Goal: Communication & Community: Connect with others

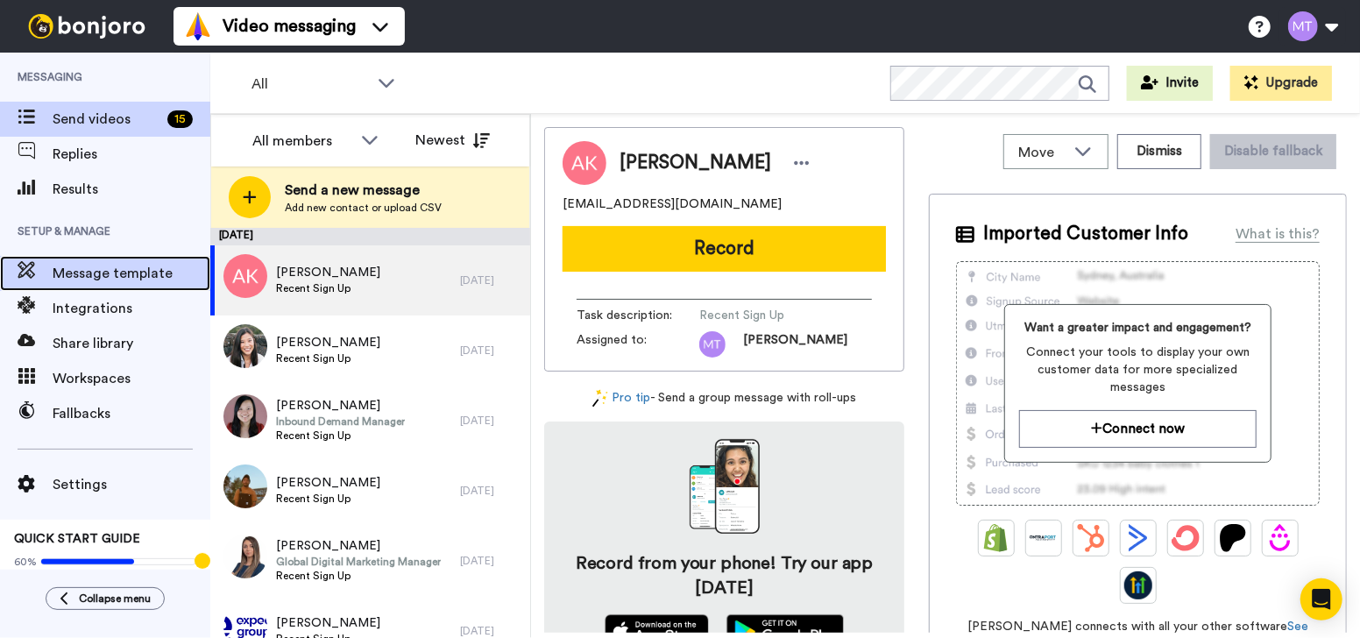
click at [153, 273] on span "Message template" at bounding box center [132, 273] width 158 height 21
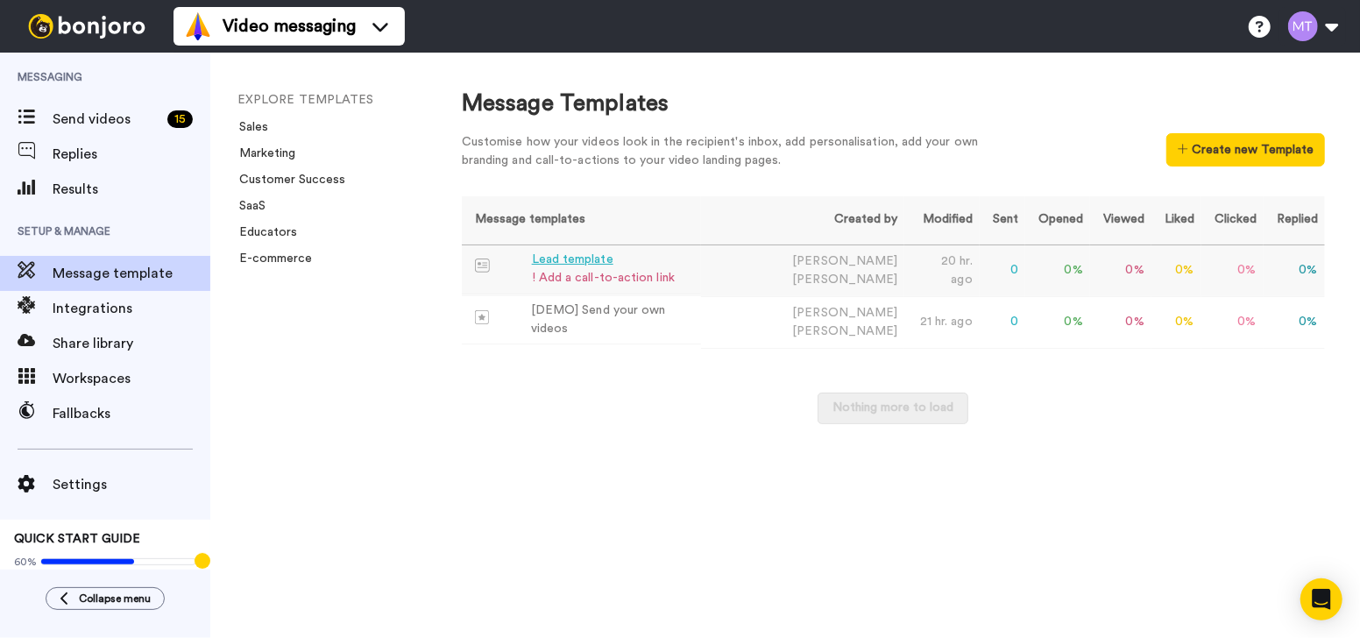
click at [697, 257] on td "Lead template ! Add a call-to-action link" at bounding box center [581, 269] width 239 height 48
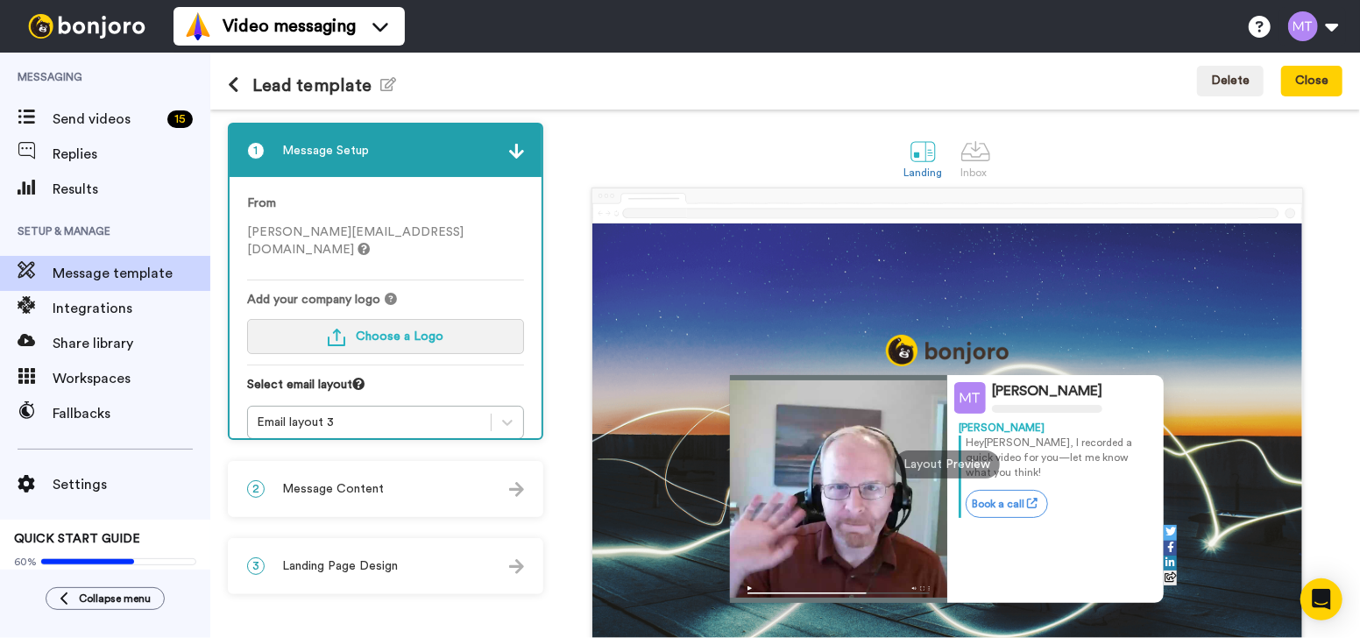
click at [445, 319] on button "Choose a Logo" at bounding box center [385, 336] width 277 height 35
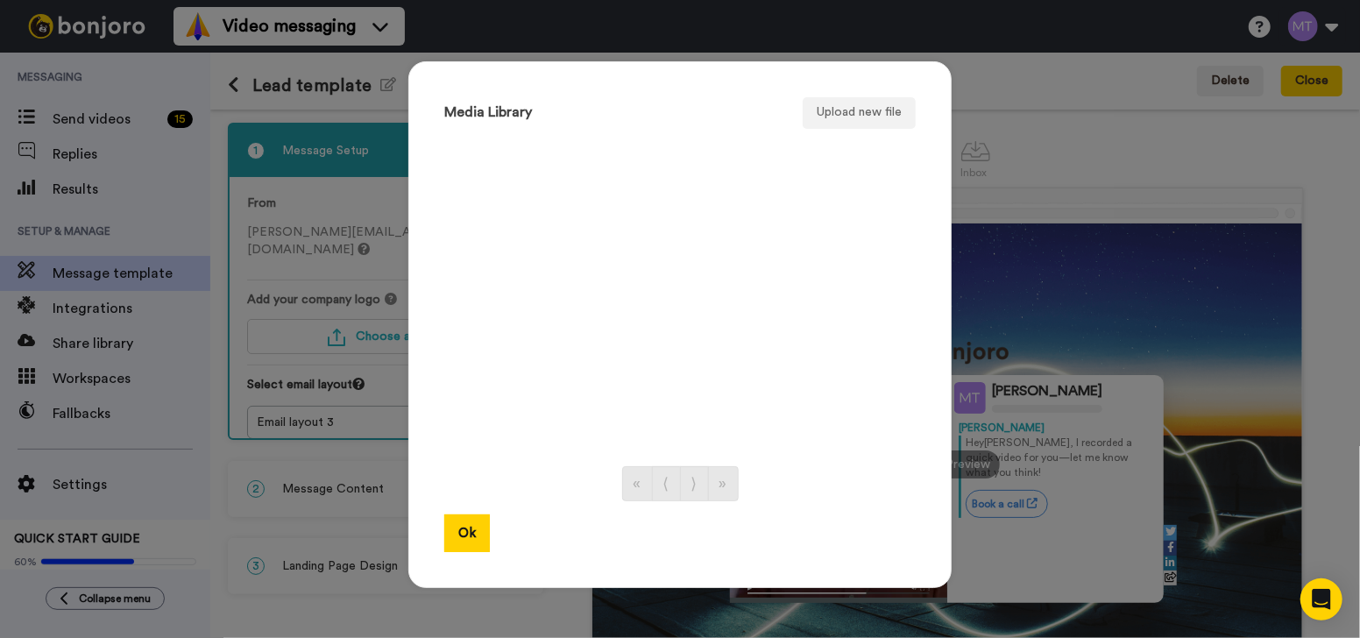
click at [709, 311] on ul at bounding box center [680, 293] width 472 height 311
click at [838, 110] on button "Upload new file" at bounding box center [859, 113] width 113 height 32
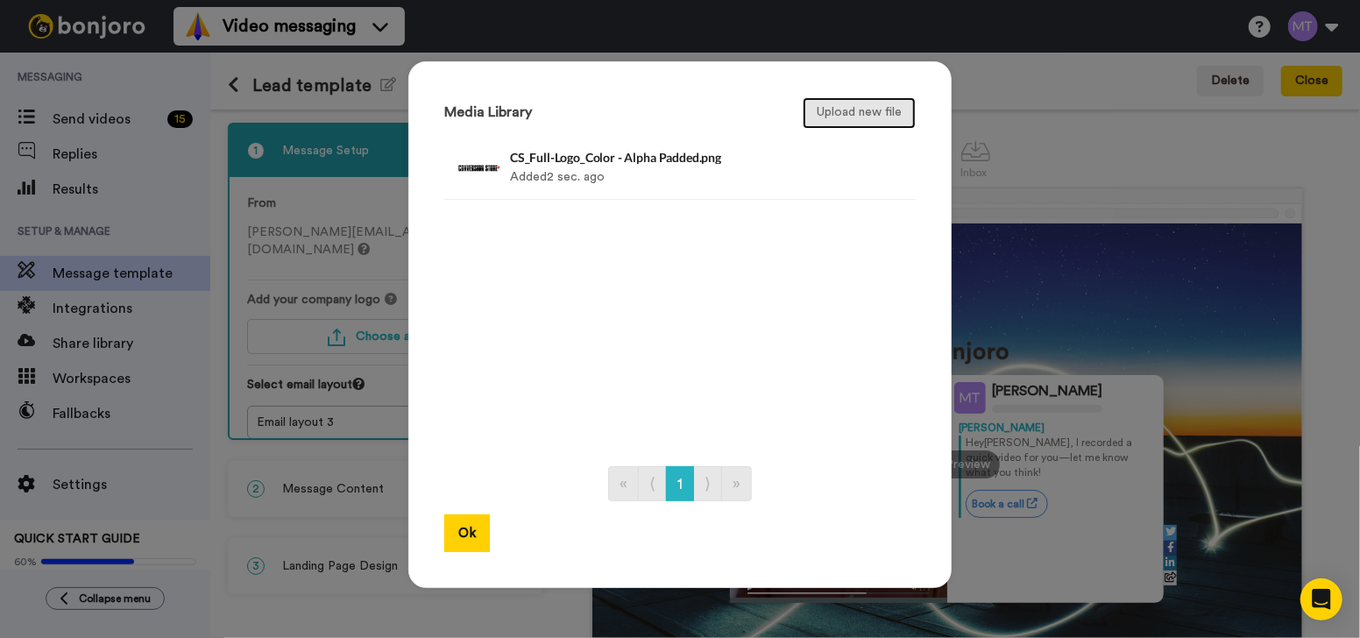
click at [844, 117] on button "Upload new file" at bounding box center [859, 113] width 113 height 32
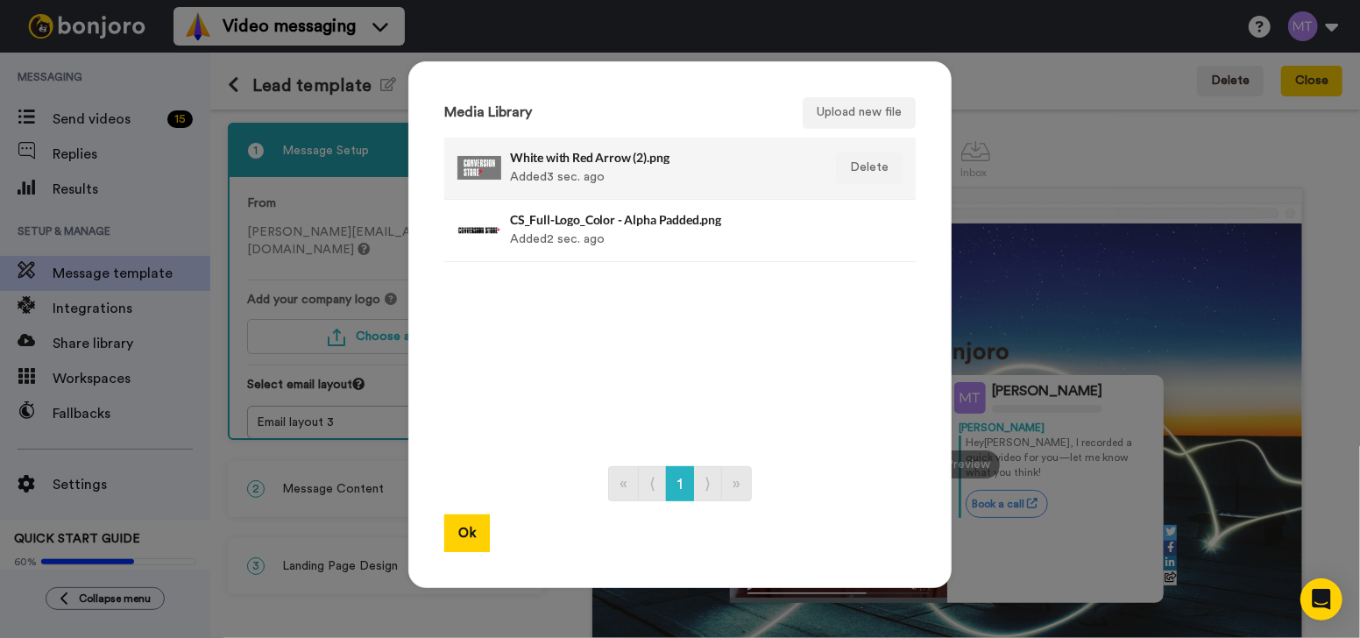
click at [569, 181] on div "White with Red Arrow (2).png Added 3 sec. ago" at bounding box center [661, 168] width 302 height 44
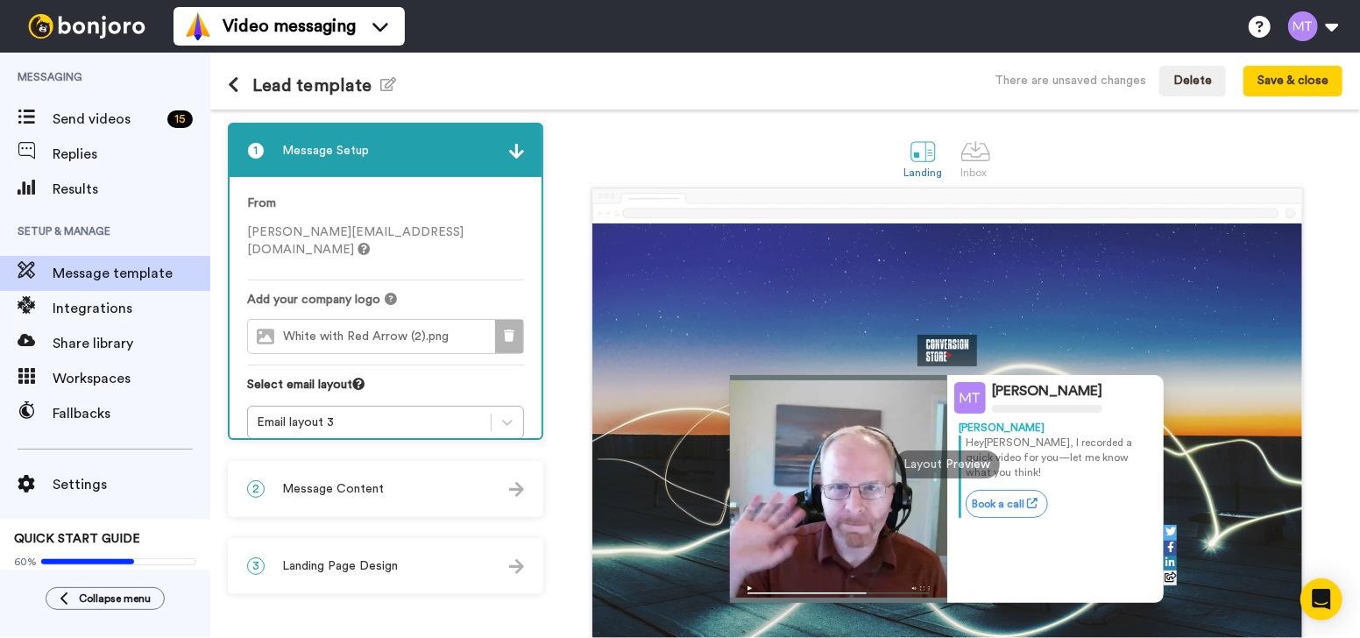
click at [509, 328] on button at bounding box center [509, 336] width 28 height 33
click at [468, 322] on button "Choose a Logo" at bounding box center [385, 336] width 277 height 35
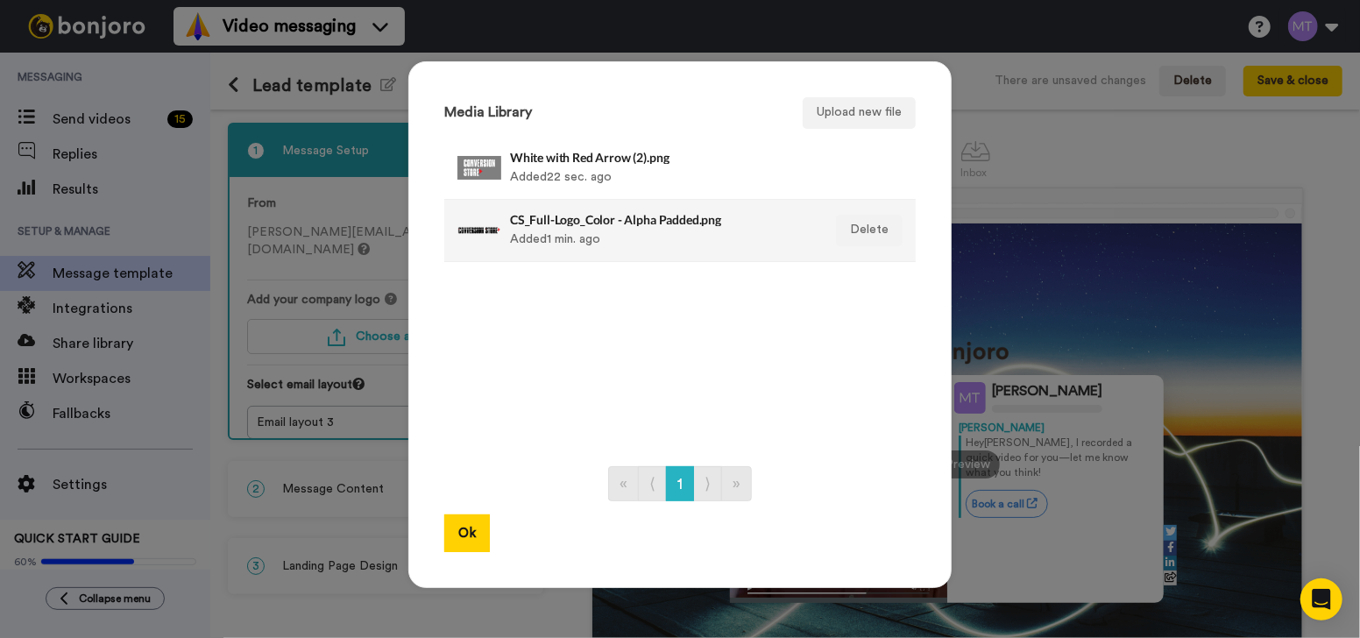
click at [614, 231] on div "CS_Full-Logo_Color - Alpha Padded.png Added 1 min. ago" at bounding box center [661, 231] width 302 height 44
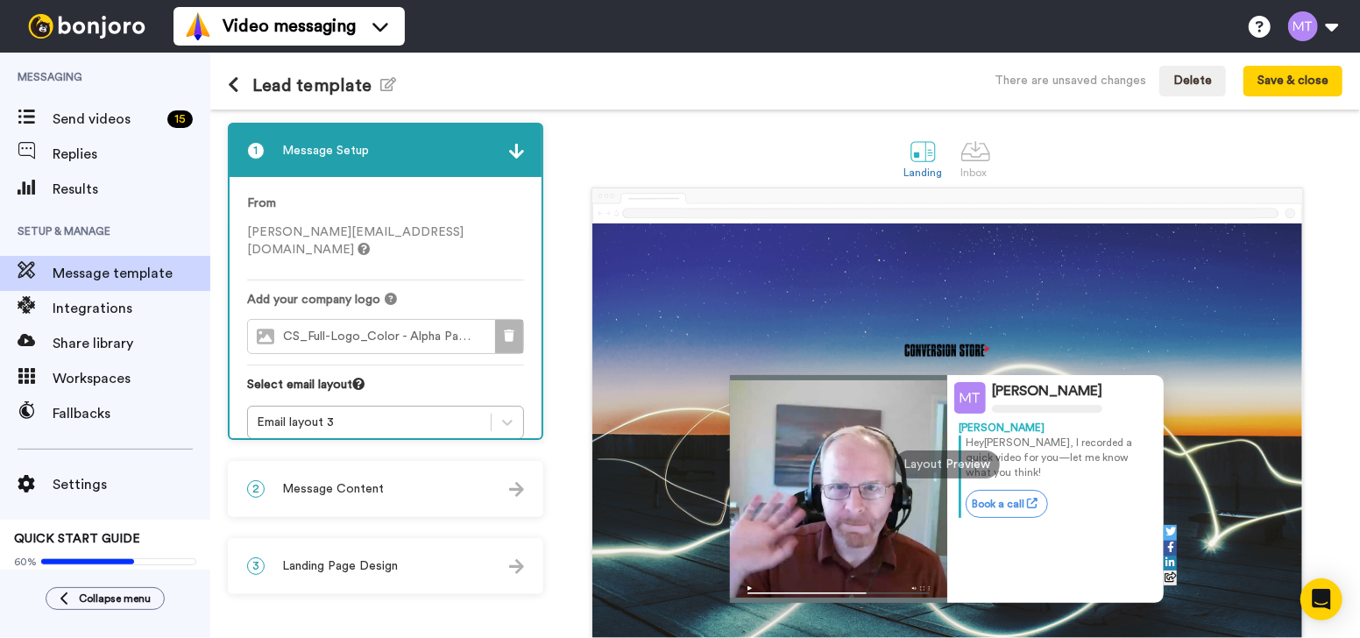
click at [504, 330] on icon at bounding box center [509, 336] width 11 height 12
click at [488, 319] on button "Choose a Logo" at bounding box center [385, 336] width 277 height 35
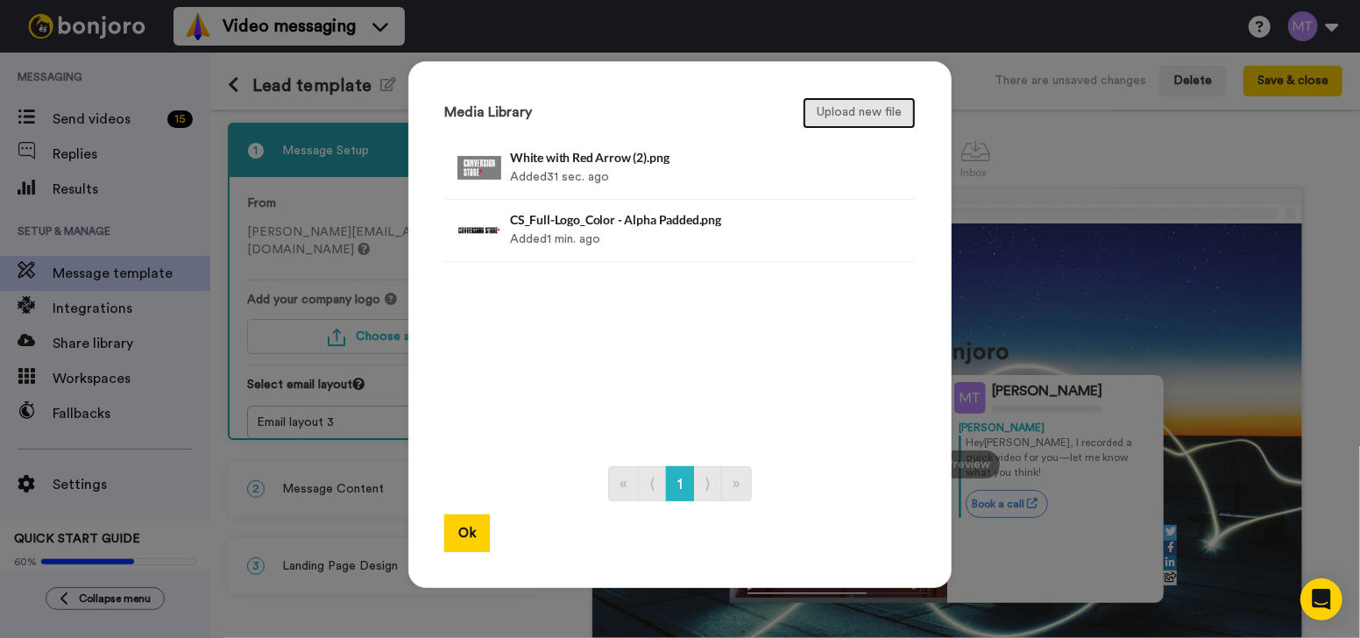
click at [833, 108] on button "Upload new file" at bounding box center [859, 113] width 113 height 32
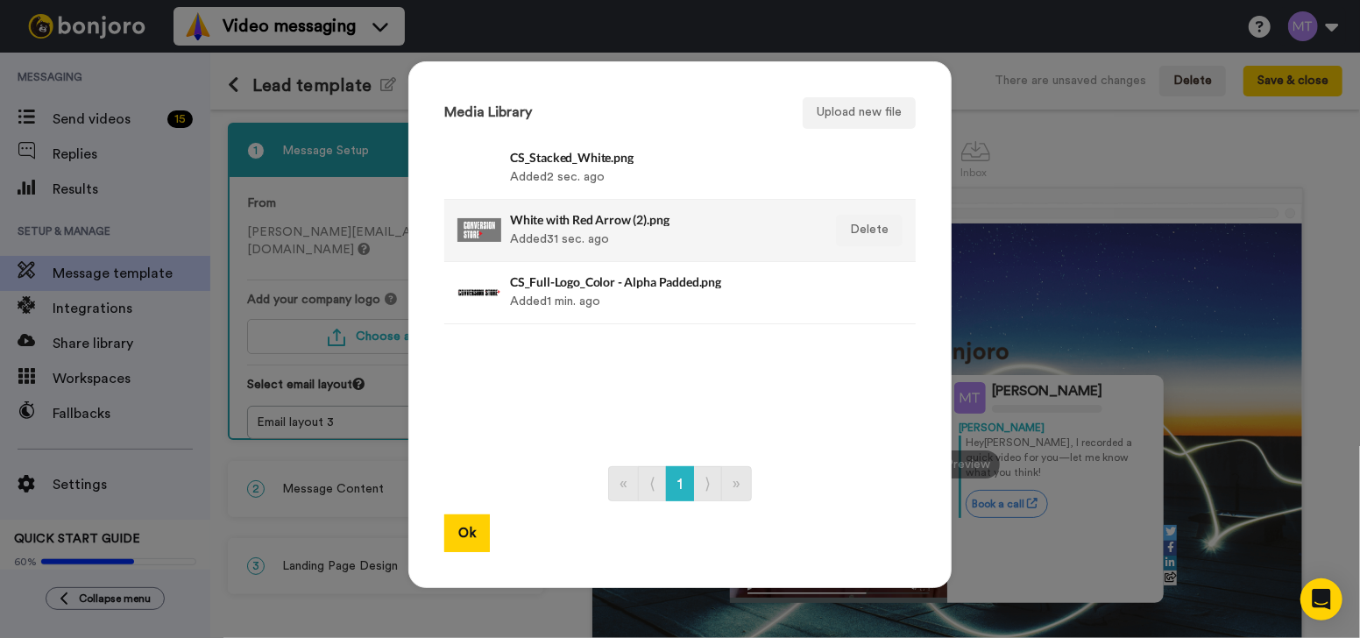
click at [624, 223] on h4 "White with Red Arrow (2).png" at bounding box center [661, 219] width 302 height 13
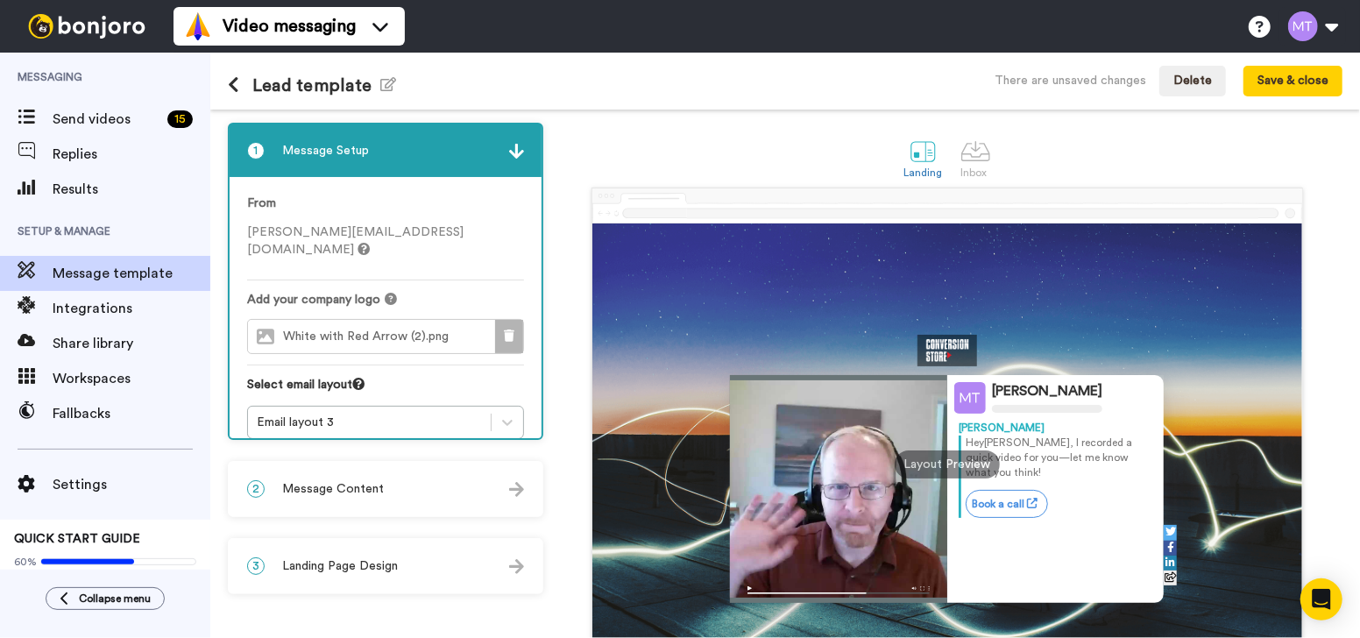
click at [506, 330] on icon at bounding box center [509, 336] width 11 height 12
click at [473, 319] on button "Choose a Logo" at bounding box center [385, 336] width 277 height 35
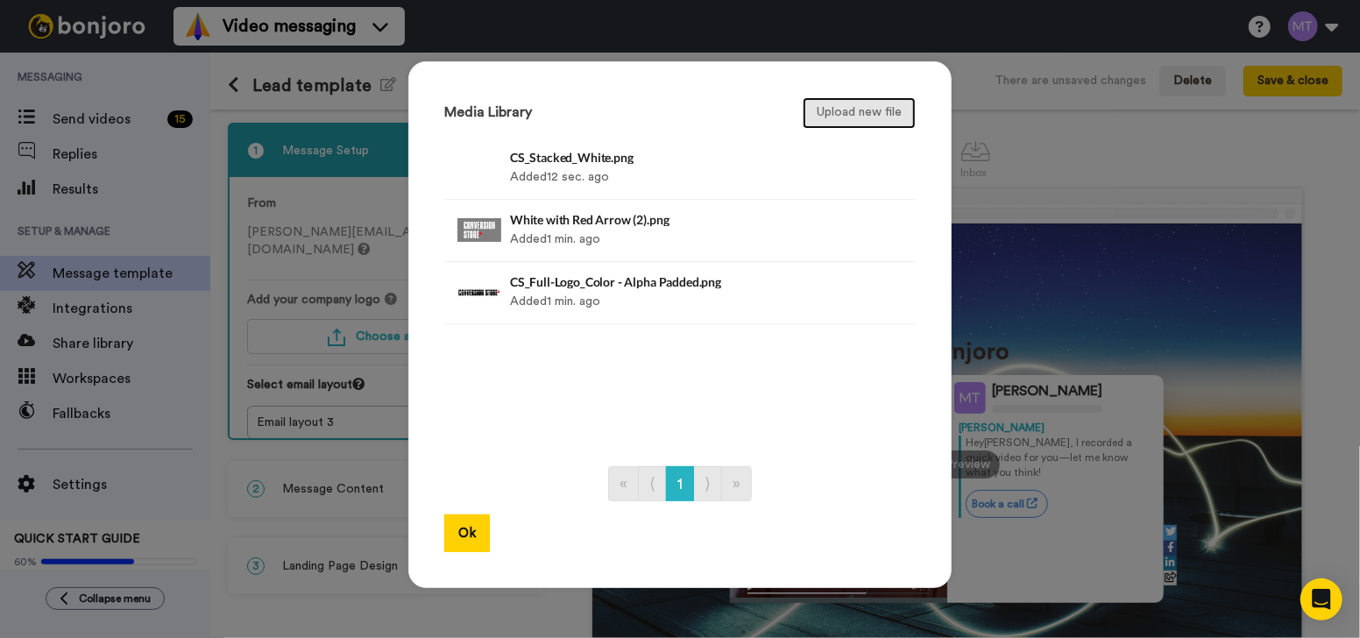
click at [851, 124] on button "Upload new file" at bounding box center [859, 113] width 113 height 32
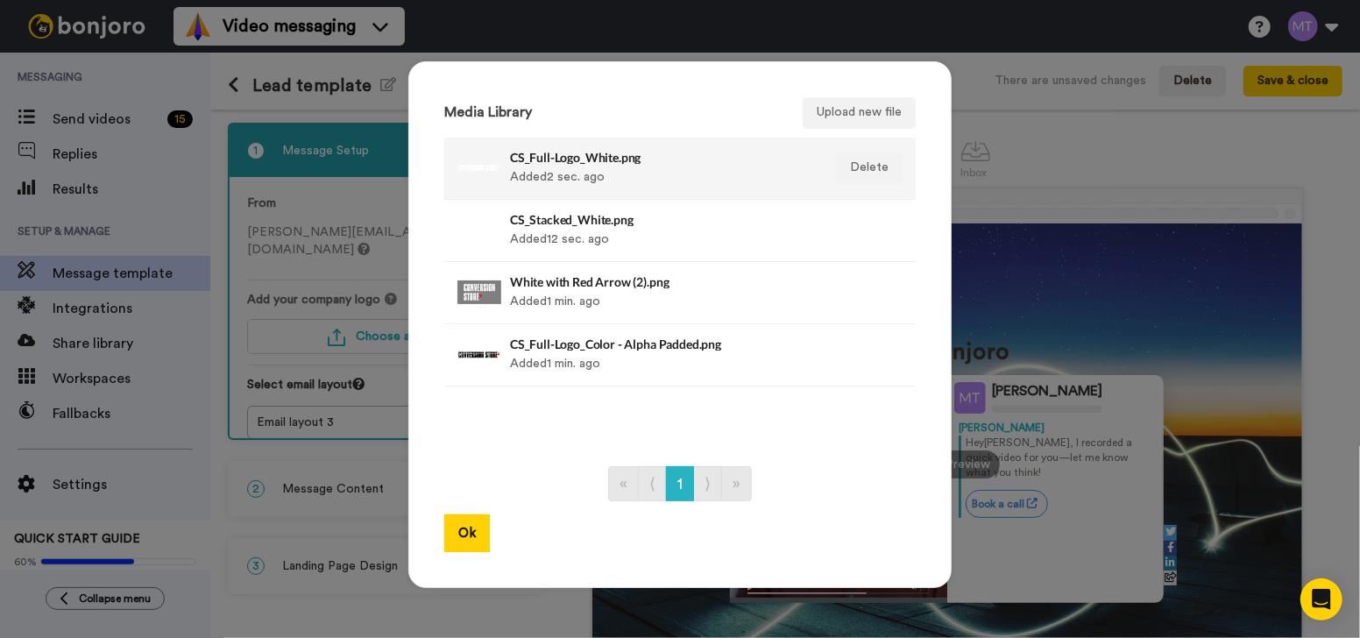
click at [648, 168] on div "CS_Full-Logo_White.png Added 2 sec. ago" at bounding box center [661, 168] width 302 height 44
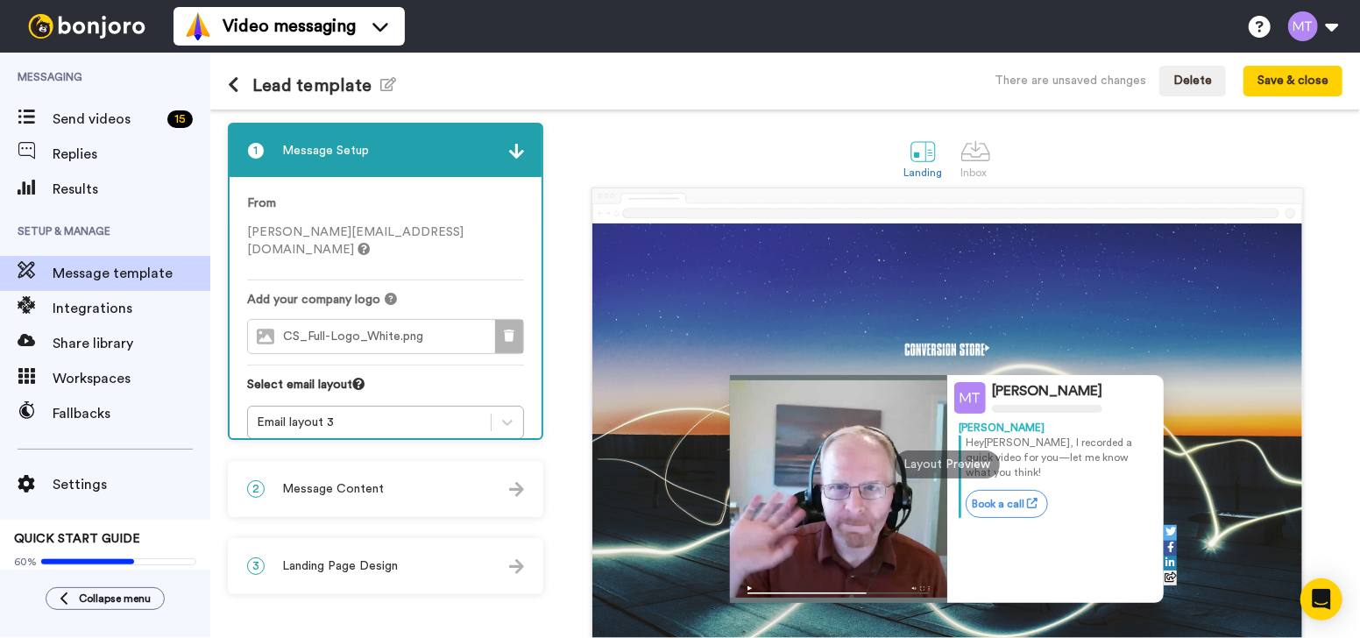
click at [510, 330] on icon at bounding box center [509, 336] width 11 height 12
click at [460, 321] on button "Choose a Logo" at bounding box center [385, 336] width 277 height 35
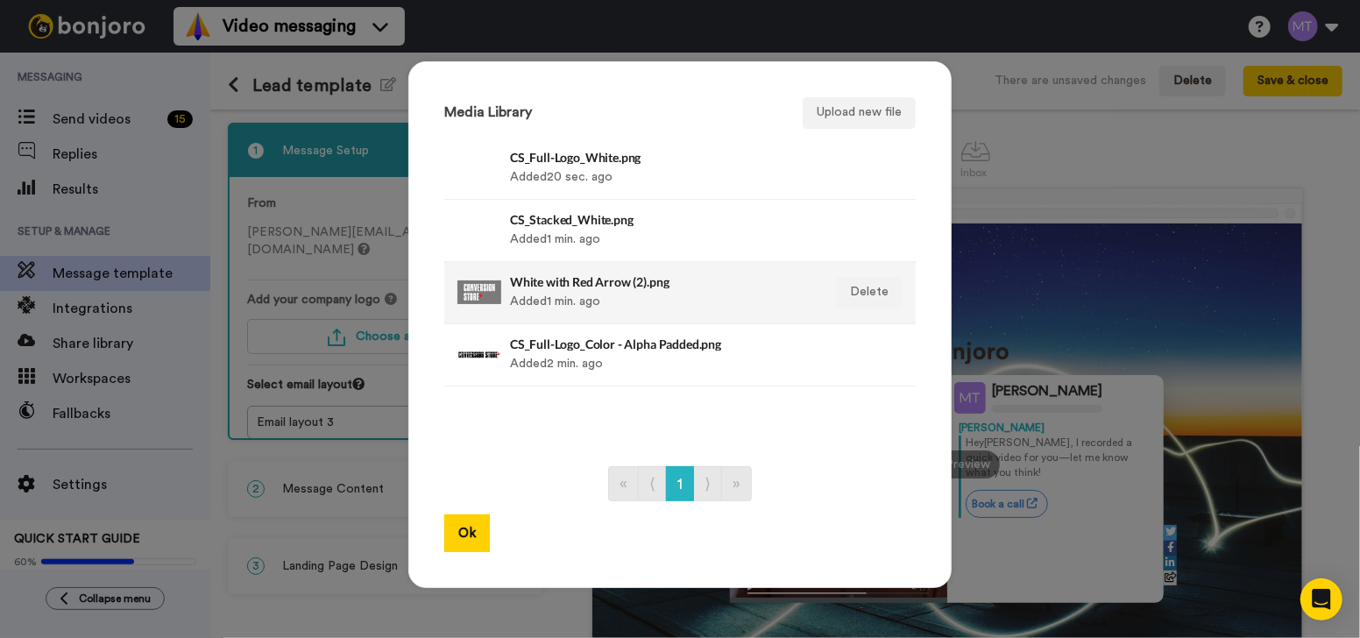
click at [598, 285] on h4 "White with Red Arrow (2).png" at bounding box center [661, 281] width 302 height 13
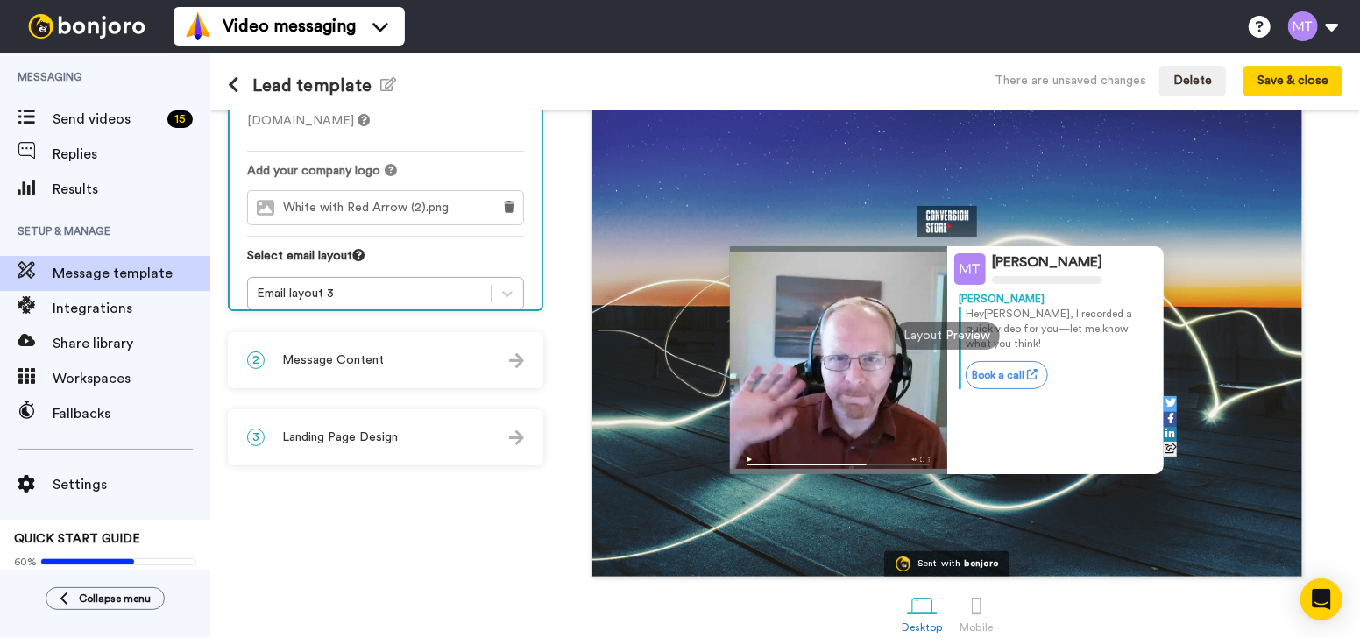
scroll to position [146, 0]
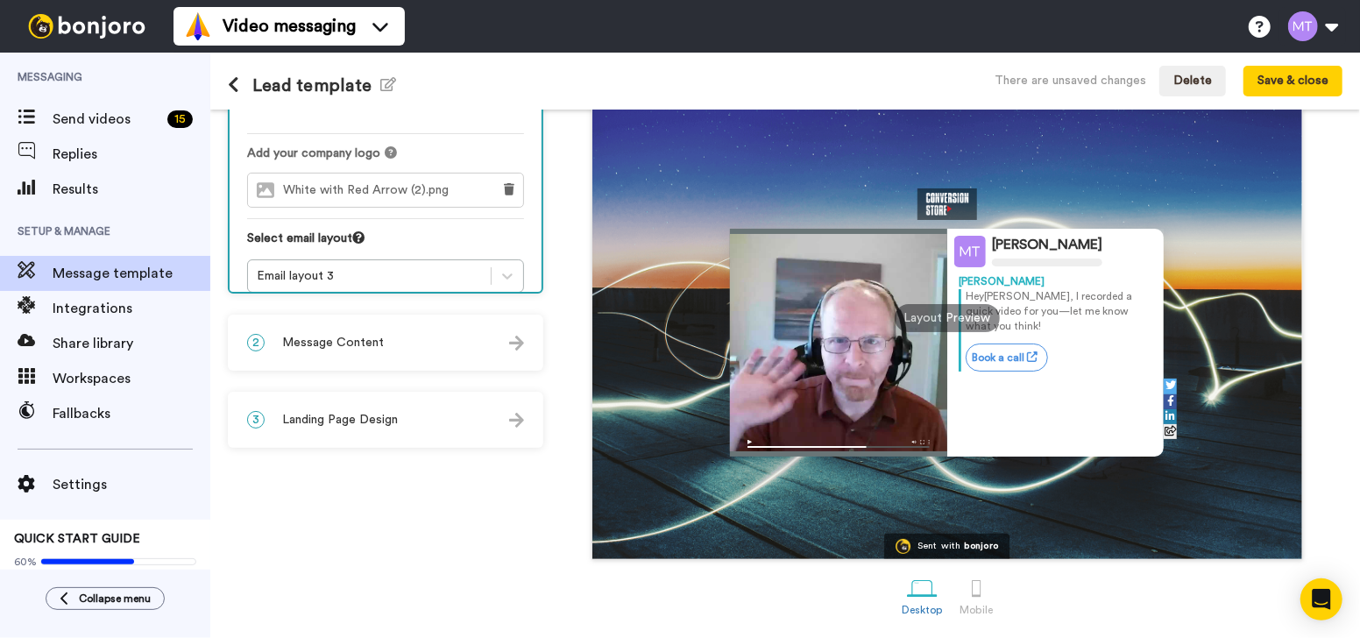
click at [423, 348] on div "2 Message Content" at bounding box center [386, 342] width 312 height 53
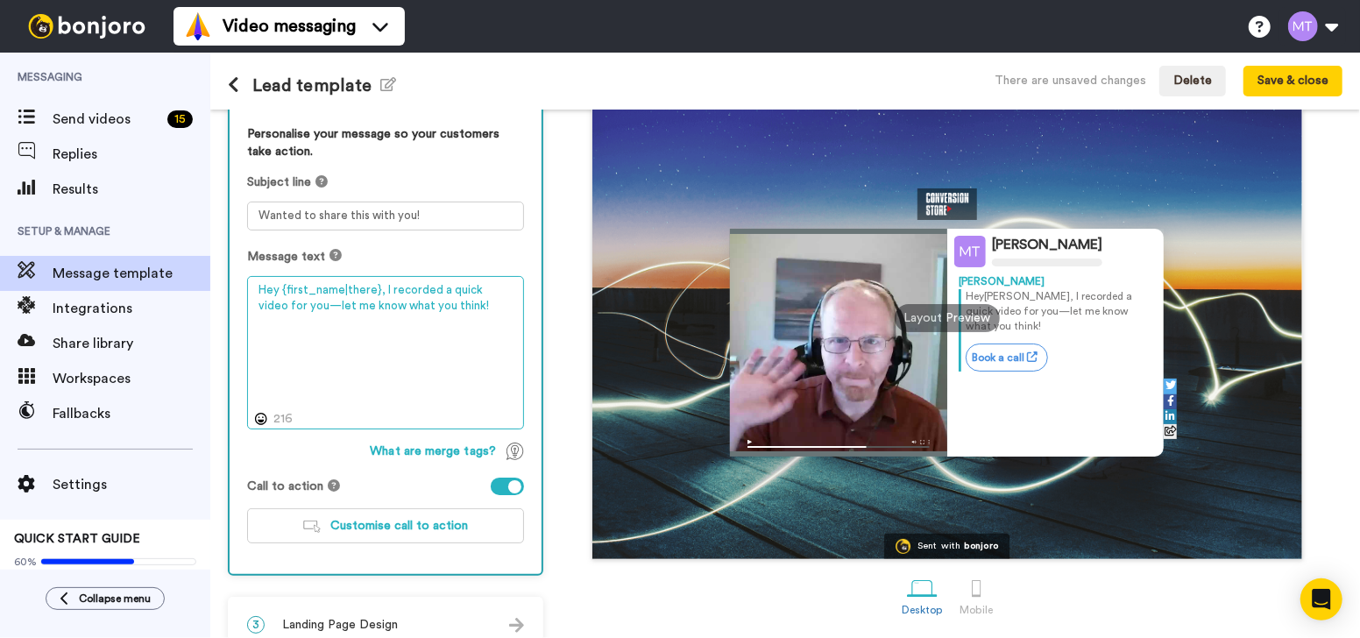
click at [321, 313] on textarea "Hey {first_name|there}, I recorded a quick video for you—let me know what you t…" at bounding box center [385, 353] width 277 height 154
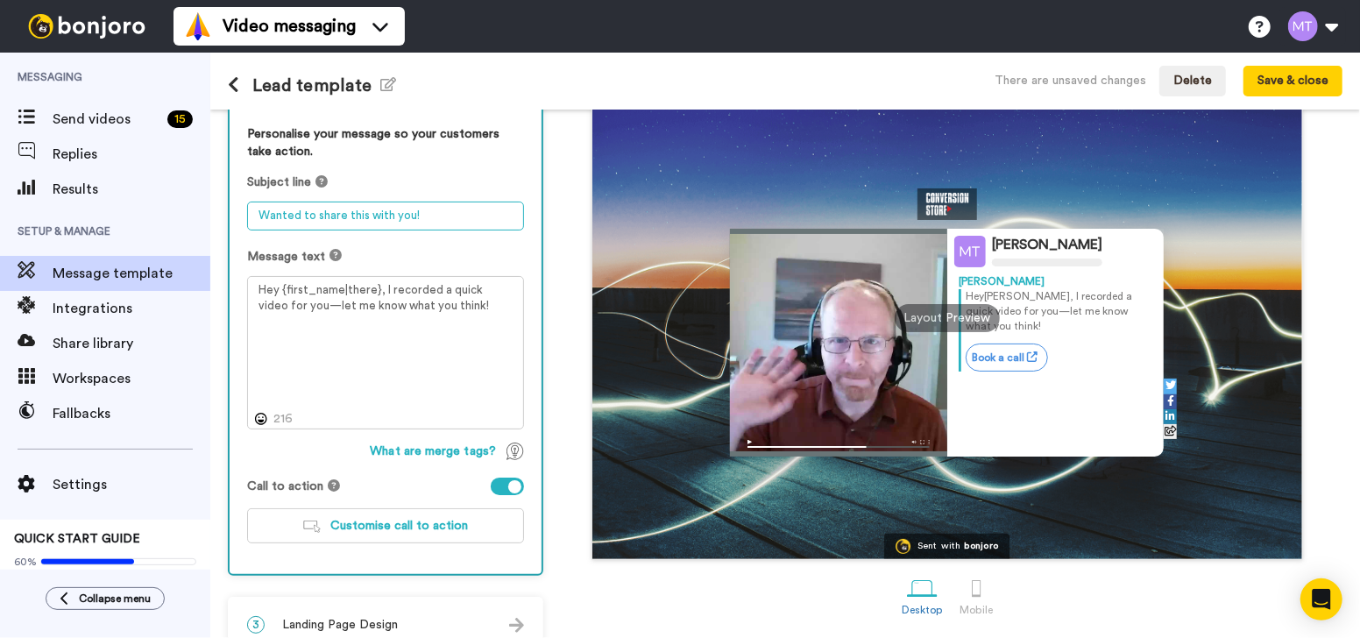
click at [372, 213] on textarea "Wanted to share this with you!" at bounding box center [385, 216] width 277 height 29
type textarea "I wanted to share this wi"
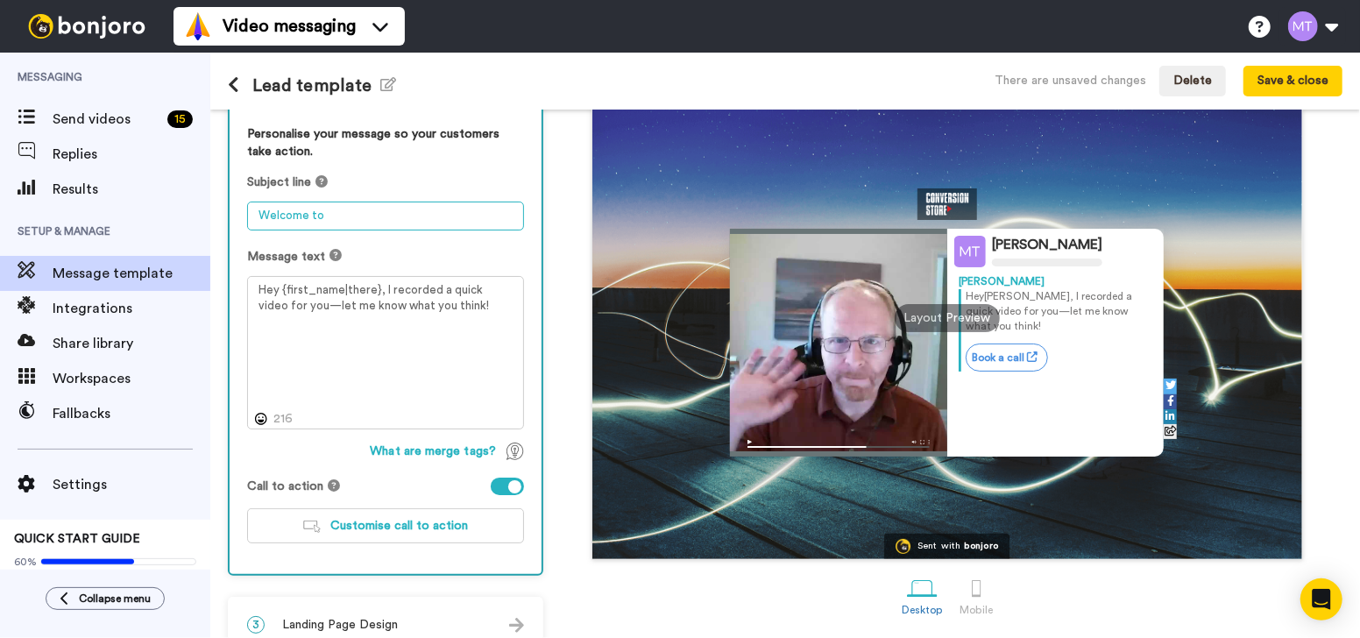
type textarea "Welcome"
type textarea "W"
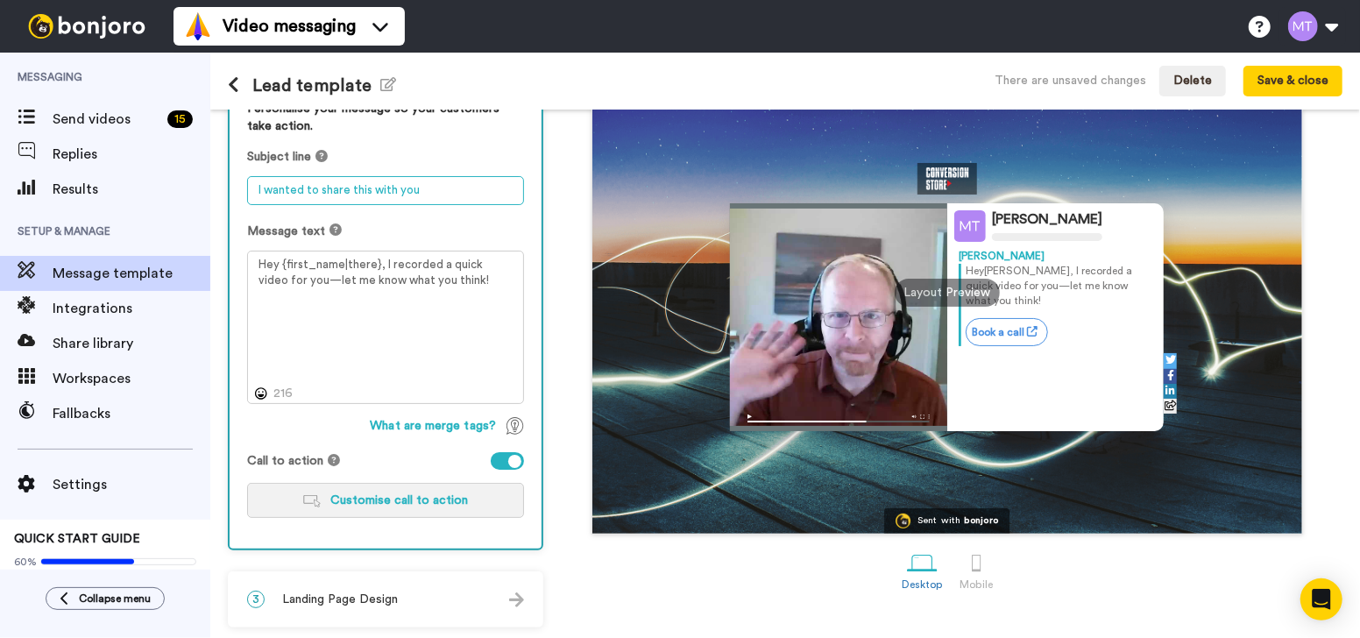
type textarea "I wanted to share this with you"
click at [446, 498] on span "Customise call to action" at bounding box center [400, 500] width 138 height 12
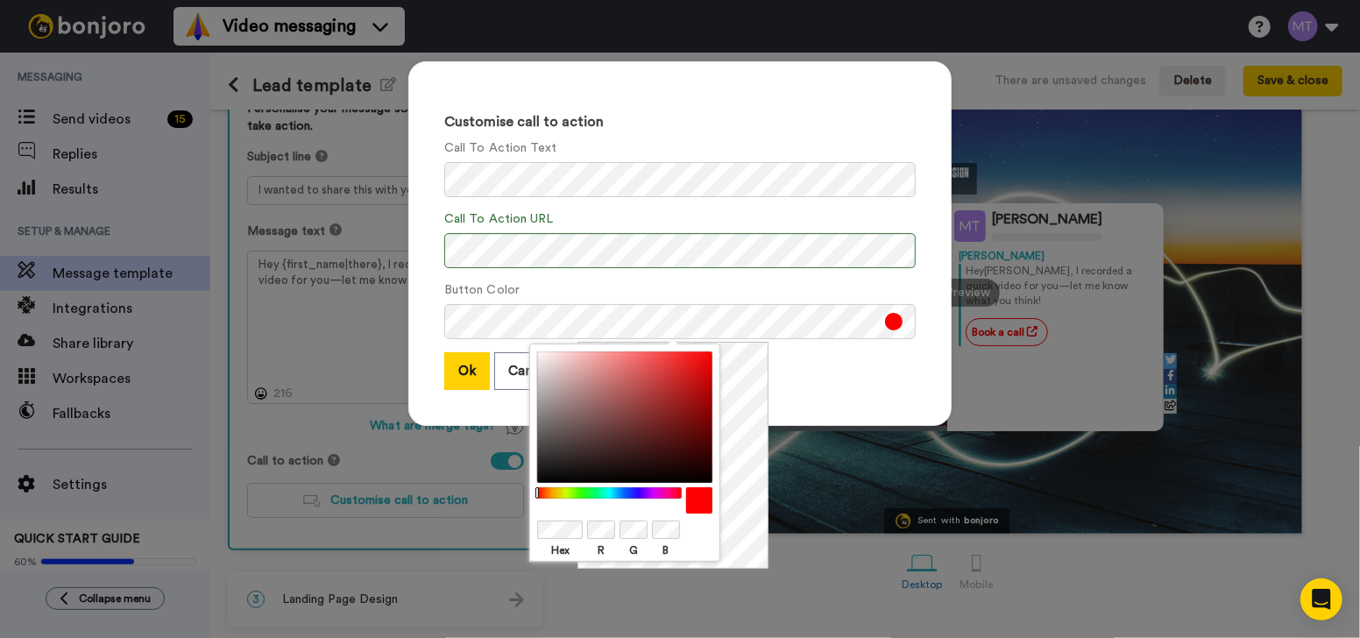
click at [789, 383] on div "Ok Cancel" at bounding box center [680, 371] width 472 height 38
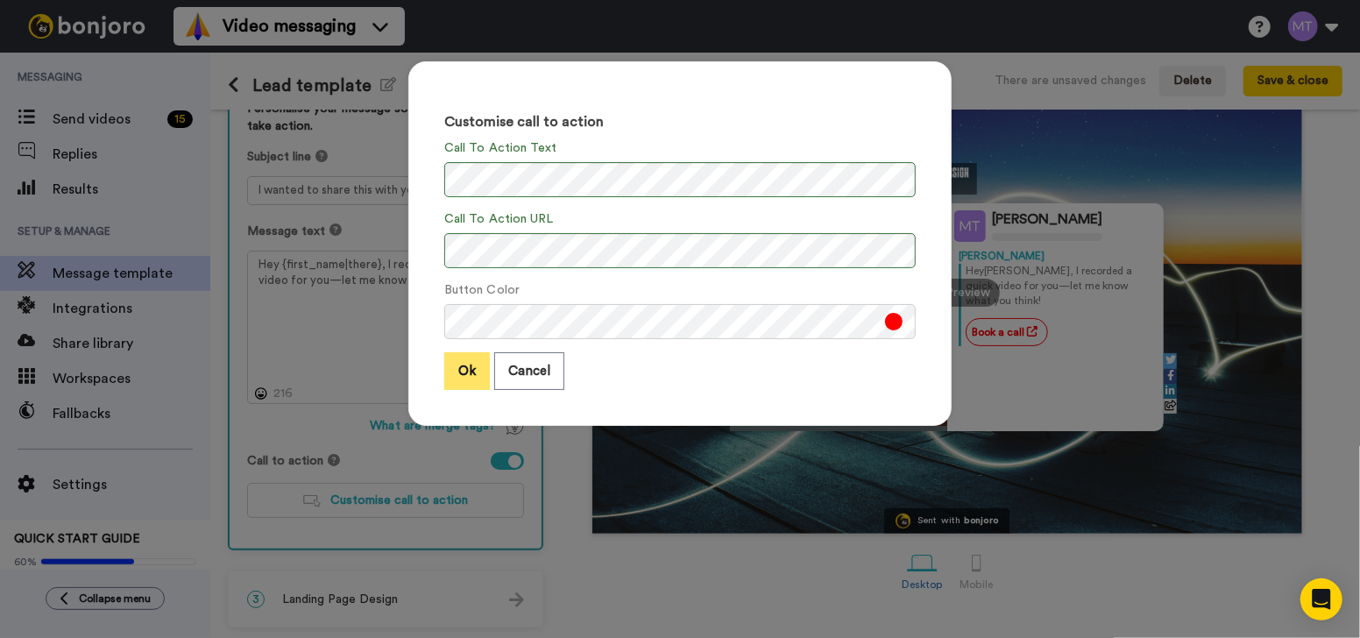
click at [458, 366] on button "Ok" at bounding box center [467, 371] width 46 height 38
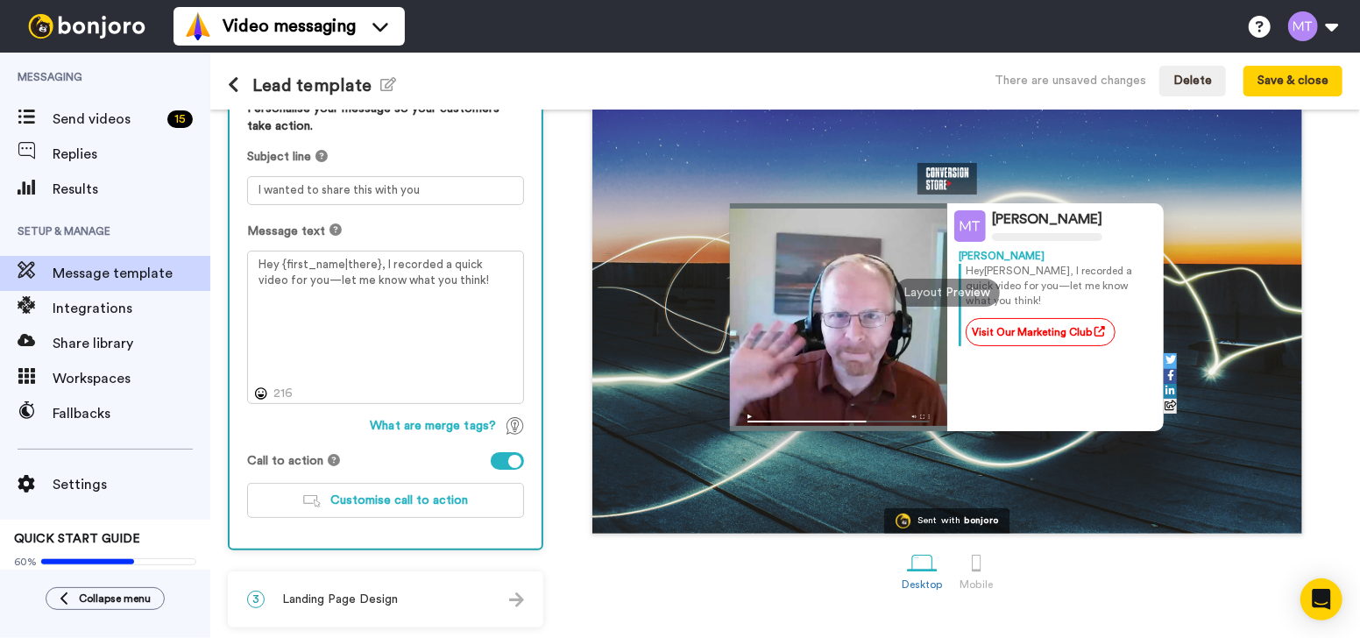
click at [398, 595] on div "3 Landing Page Design" at bounding box center [386, 599] width 312 height 53
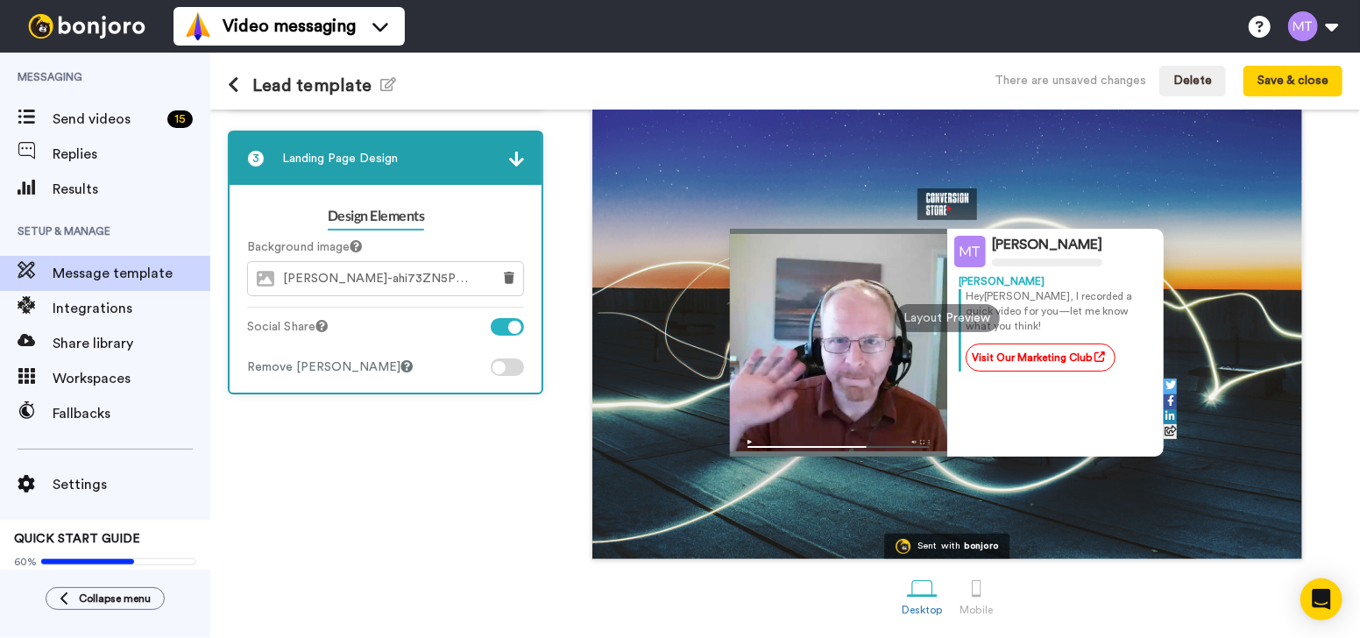
scroll to position [147, 0]
click at [409, 278] on span "federico-beccari-ahi73ZN5P0Y-unsplash.png" at bounding box center [382, 279] width 199 height 15
click at [1320, 75] on button "Save & close" at bounding box center [1293, 82] width 99 height 32
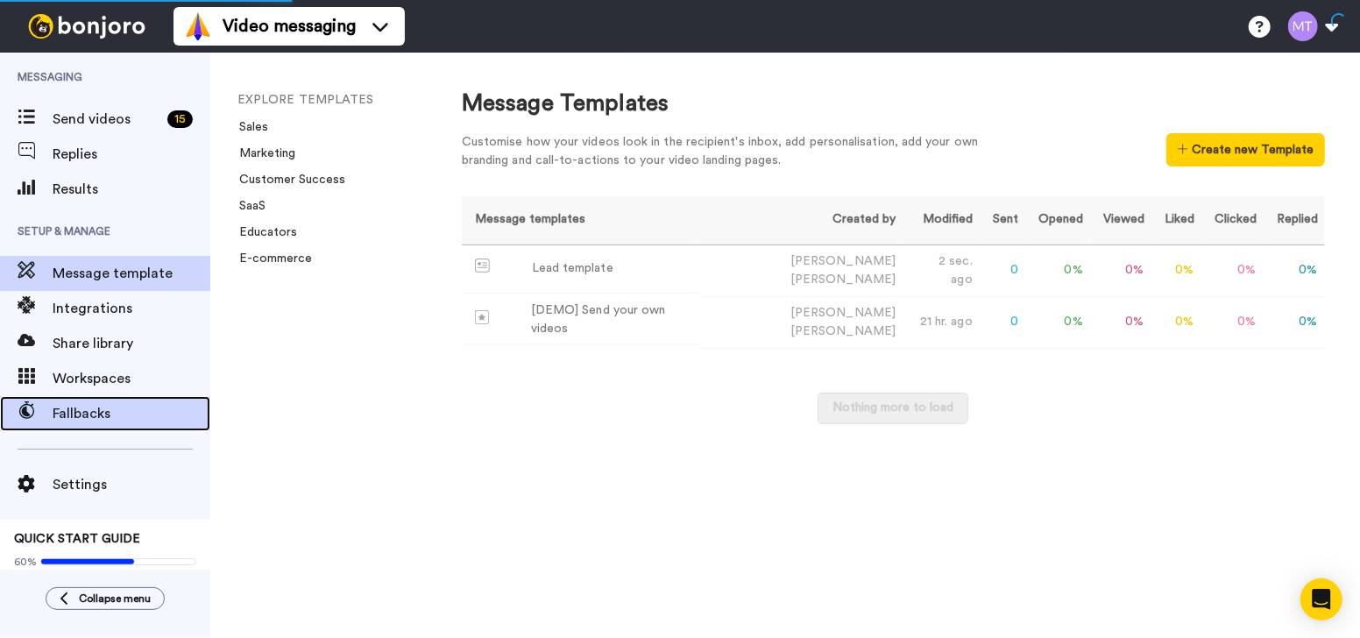
click at [119, 406] on span "Fallbacks" at bounding box center [132, 413] width 158 height 21
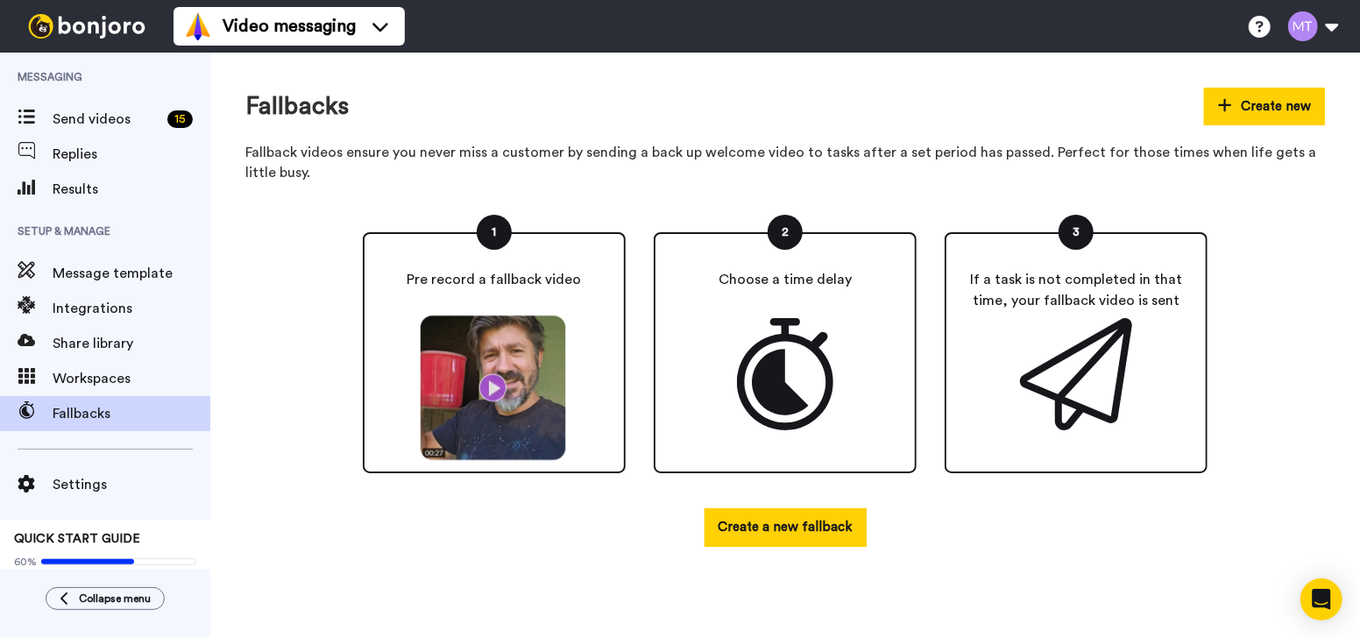
click at [472, 389] on img at bounding box center [495, 388] width 162 height 147
click at [485, 392] on img at bounding box center [495, 388] width 162 height 147
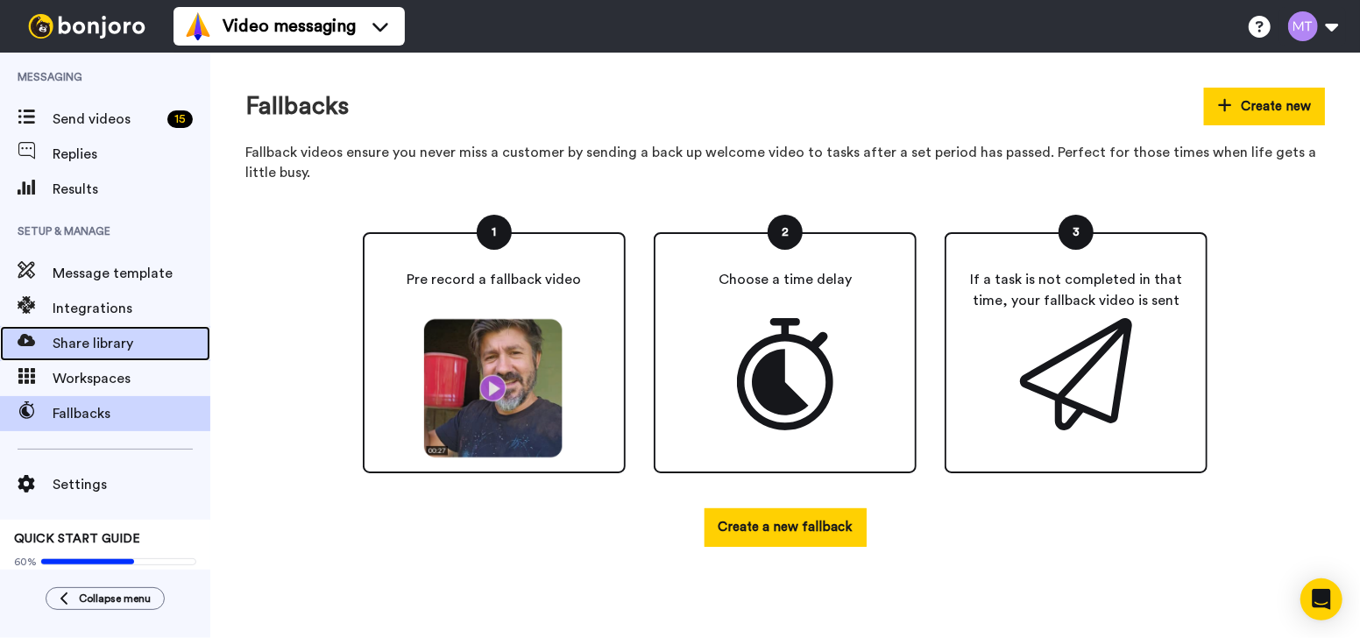
click at [131, 349] on span "Share library" at bounding box center [132, 343] width 158 height 21
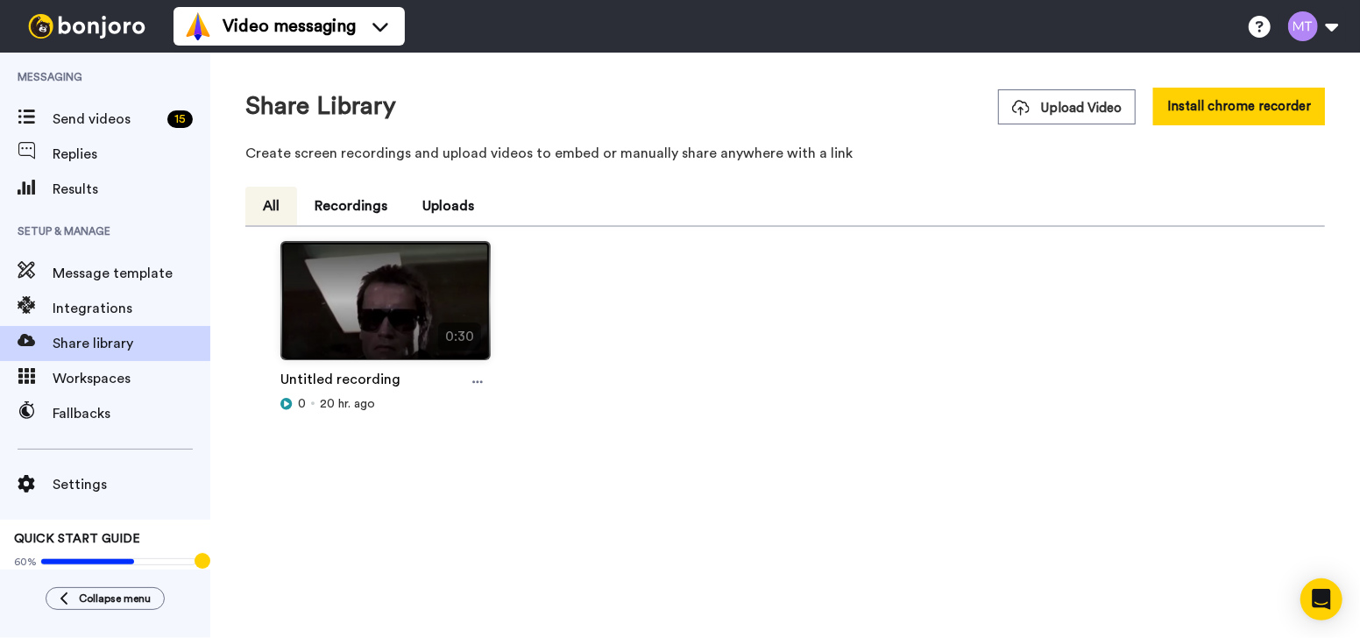
click at [390, 309] on img at bounding box center [385, 308] width 209 height 132
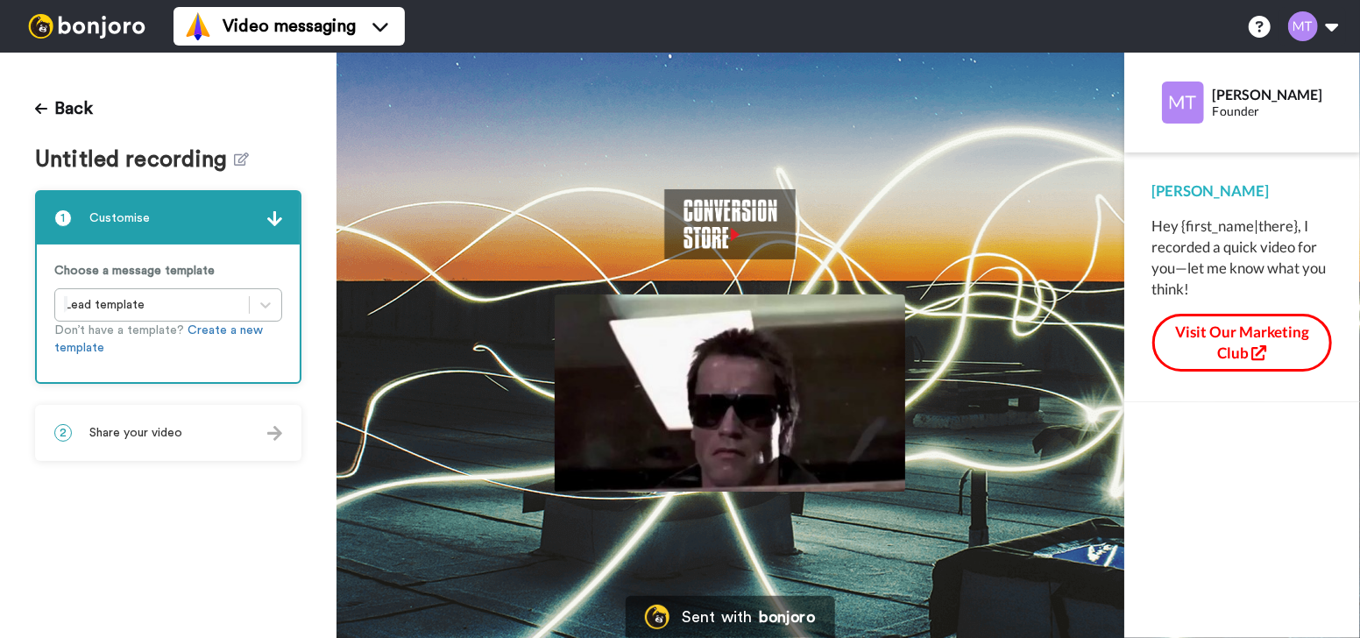
click at [670, 381] on img at bounding box center [730, 392] width 351 height 197
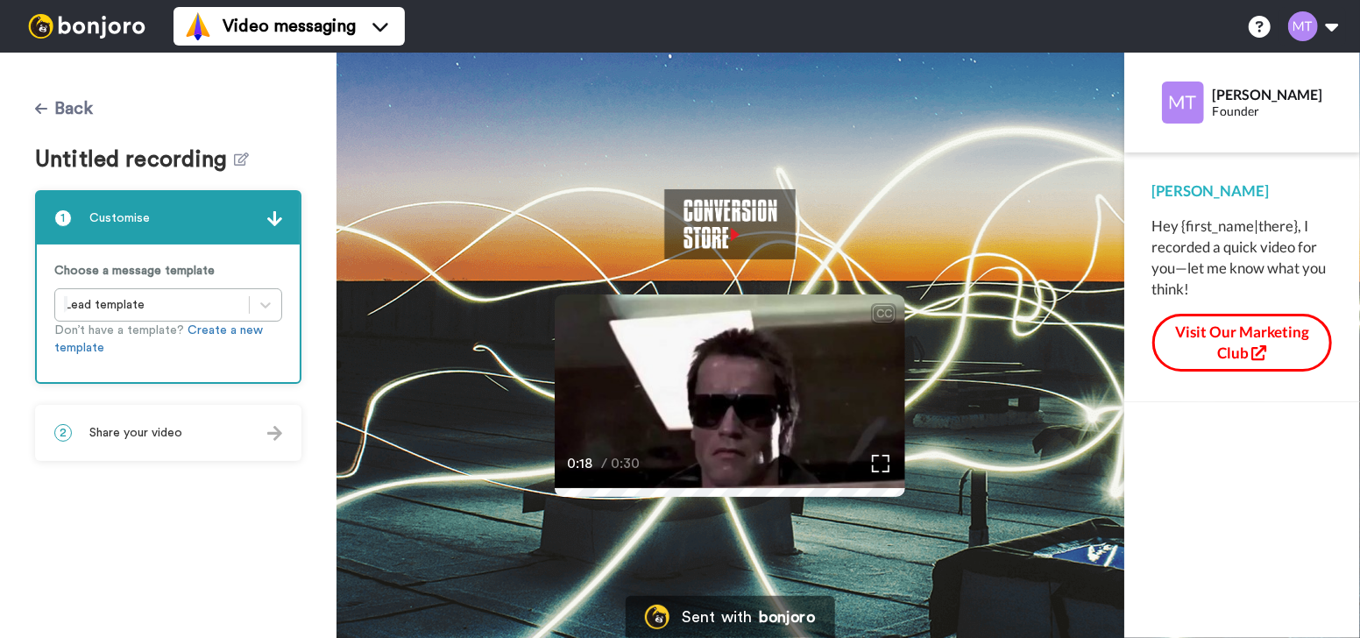
click at [84, 110] on button "Back" at bounding box center [64, 109] width 58 height 42
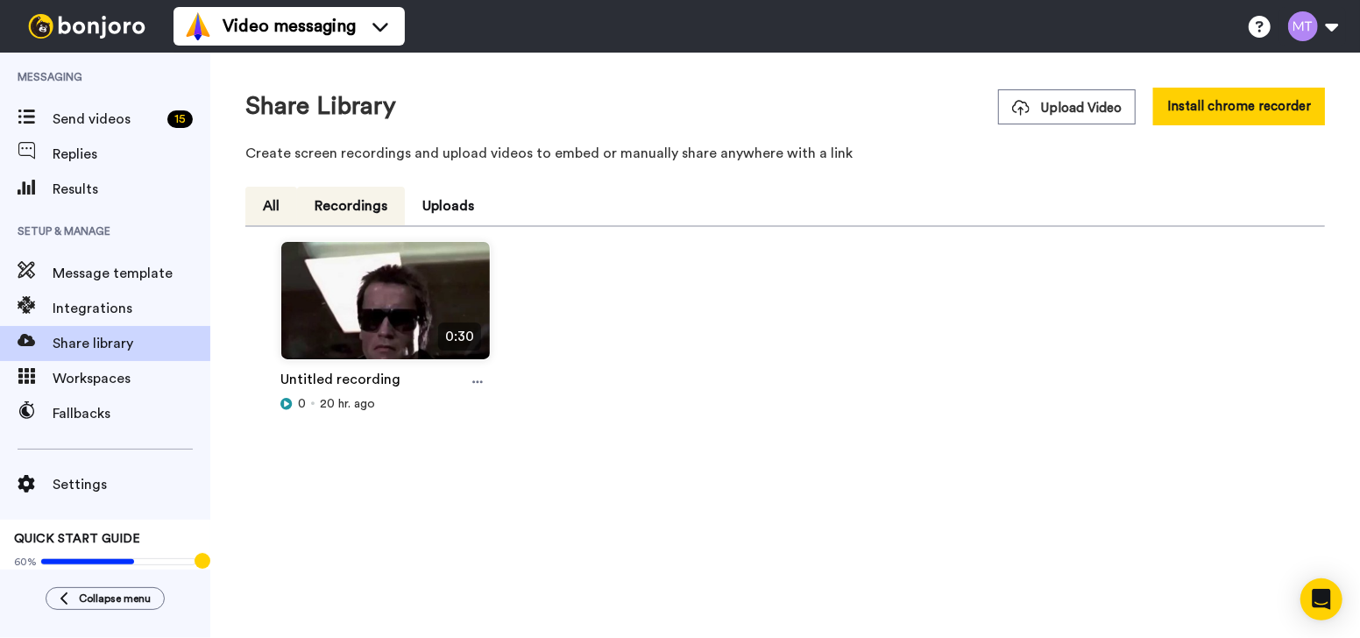
click at [338, 213] on button "Recordings" at bounding box center [351, 206] width 108 height 39
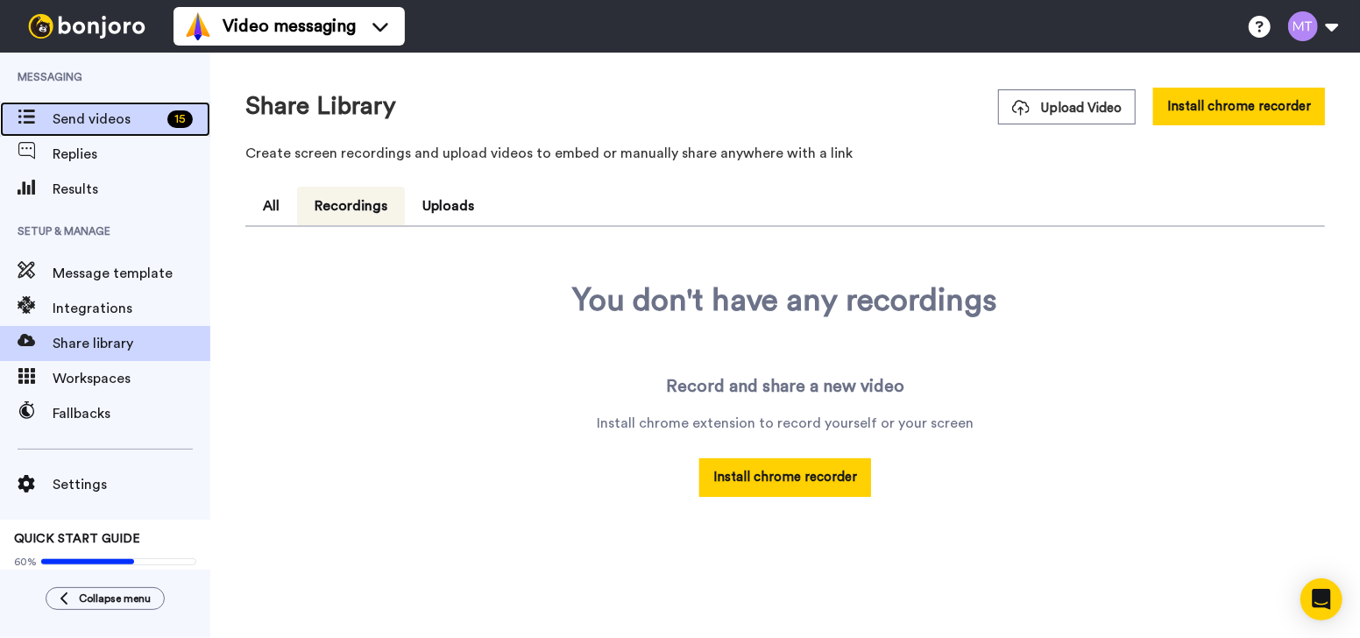
click at [114, 123] on span "Send videos" at bounding box center [107, 119] width 108 height 21
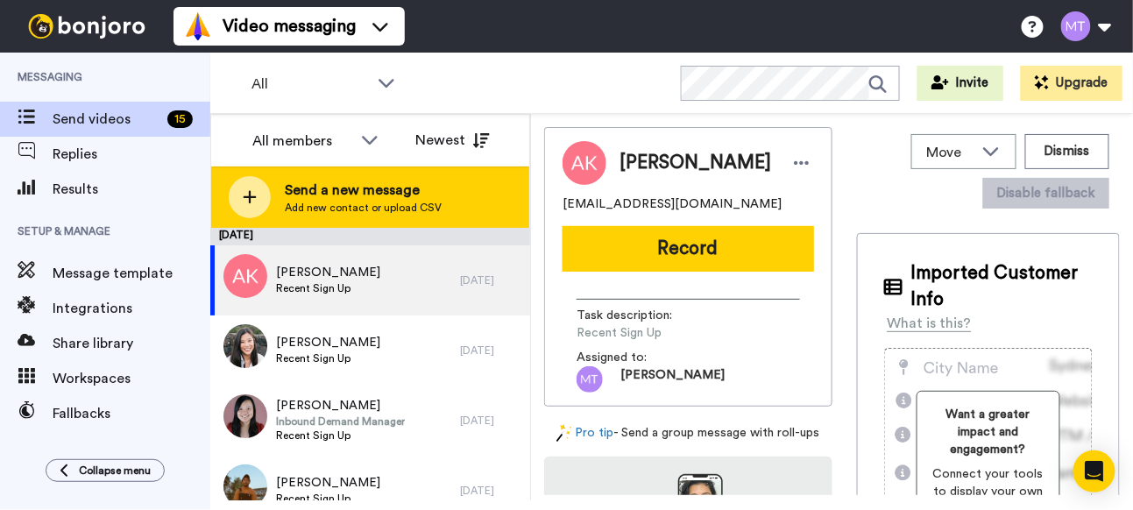
click at [405, 204] on span "Add new contact or upload CSV" at bounding box center [363, 208] width 157 height 14
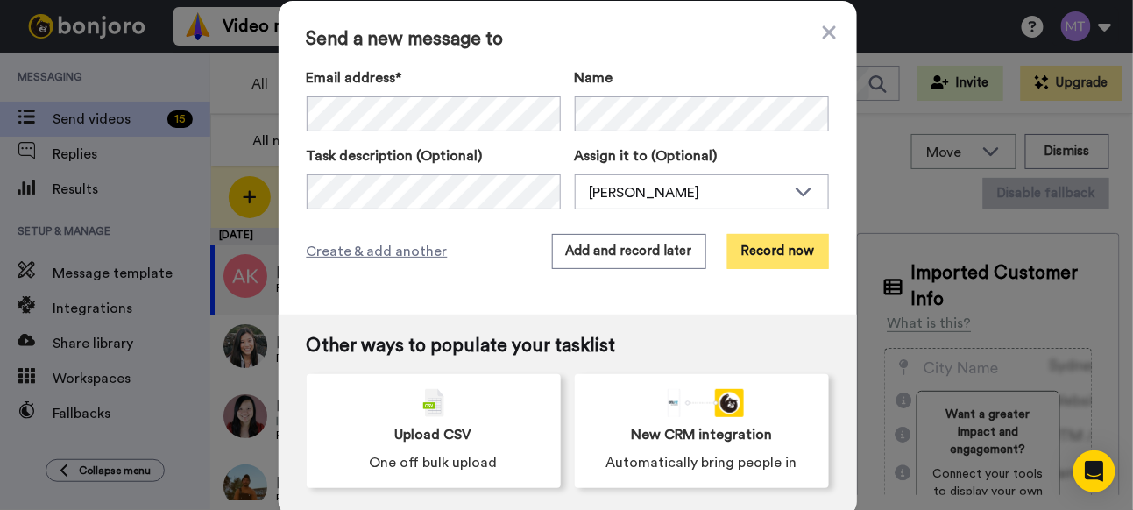
click at [749, 245] on button "Record now" at bounding box center [778, 251] width 102 height 35
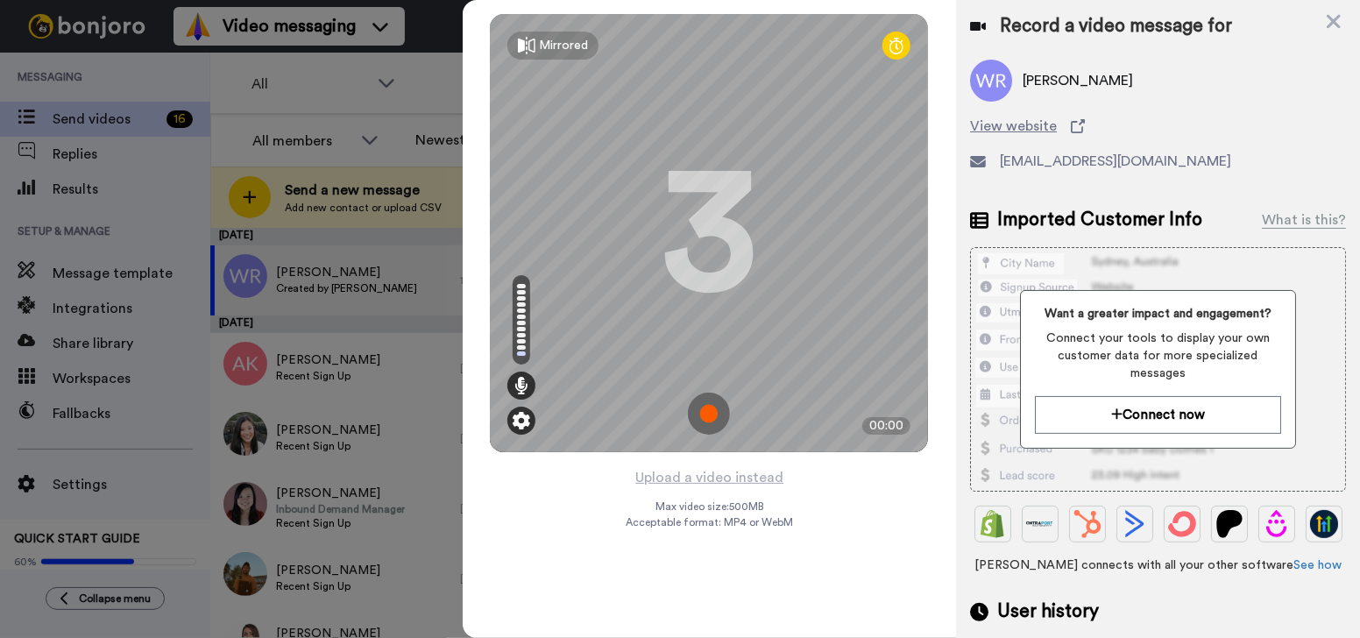
click at [517, 421] on img at bounding box center [522, 421] width 18 height 18
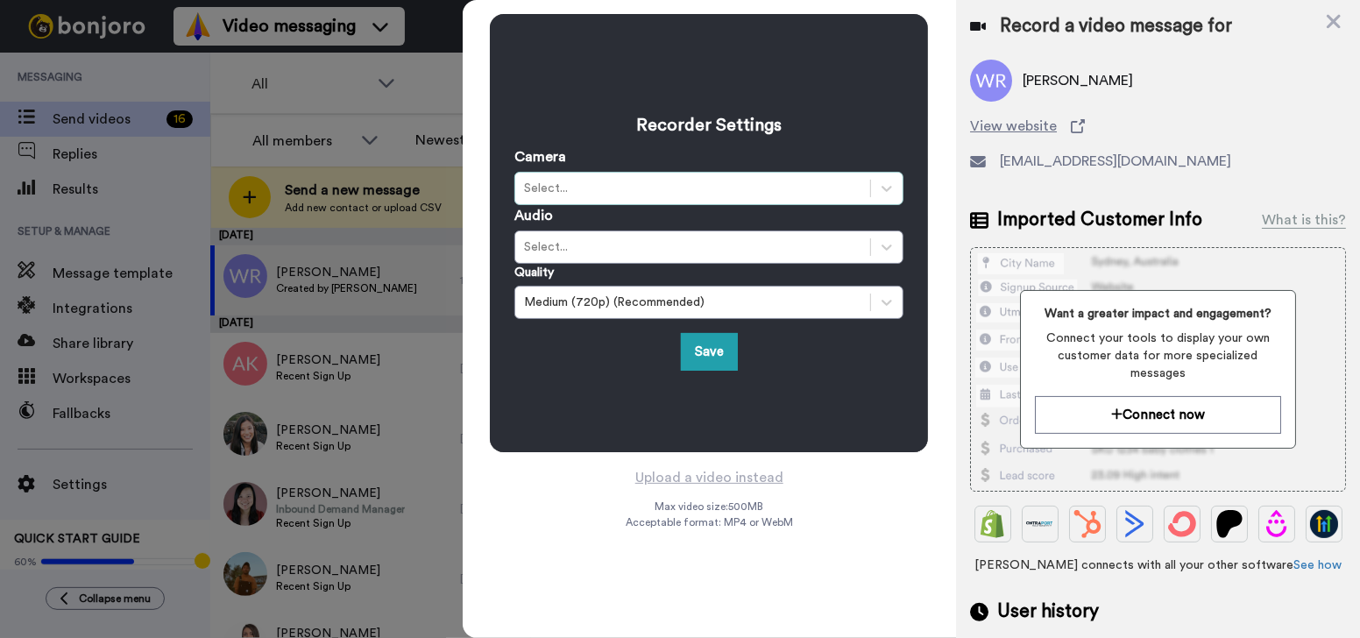
click at [661, 204] on div "Select..." at bounding box center [708, 188] width 389 height 33
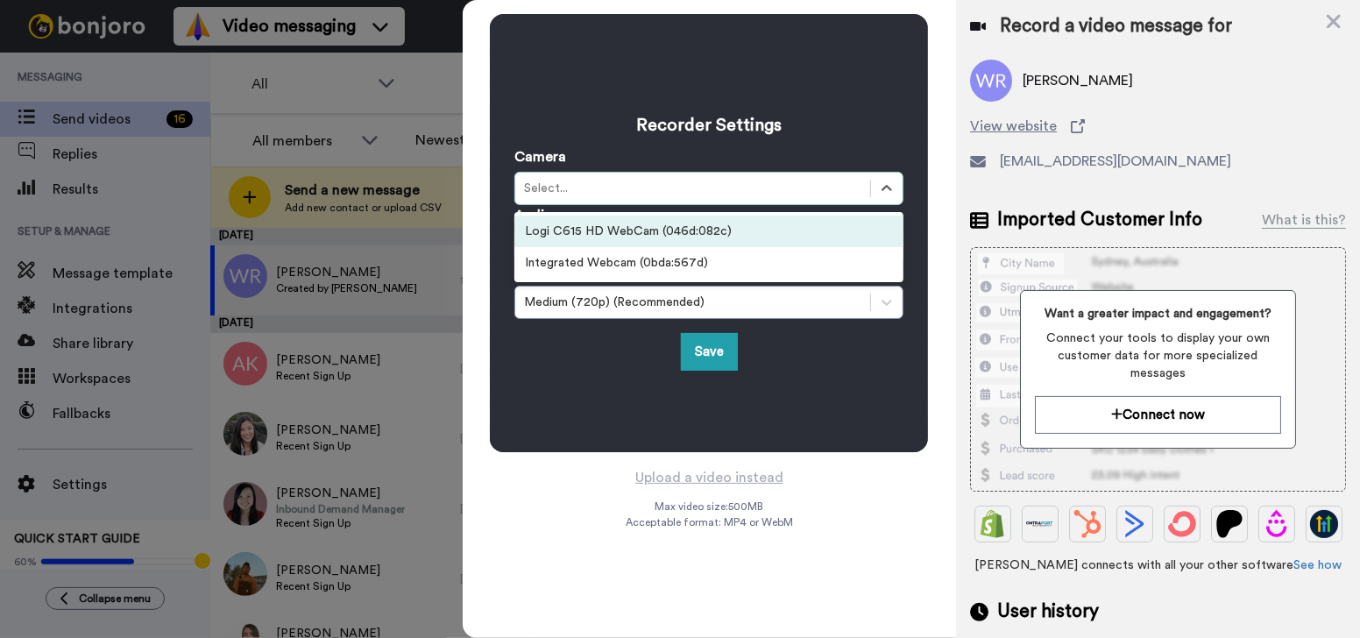
click at [663, 231] on div "Logi C615 HD WebCam (046d:082c)" at bounding box center [708, 232] width 389 height 32
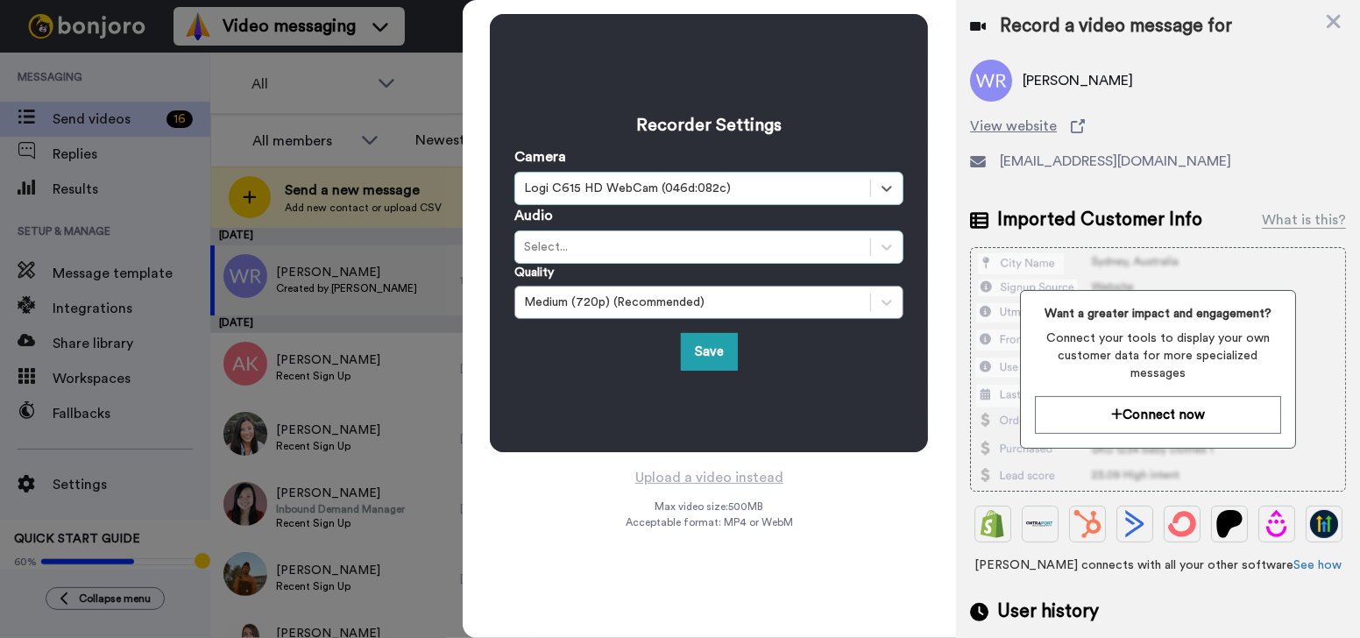
click at [668, 246] on div "Select..." at bounding box center [692, 247] width 337 height 18
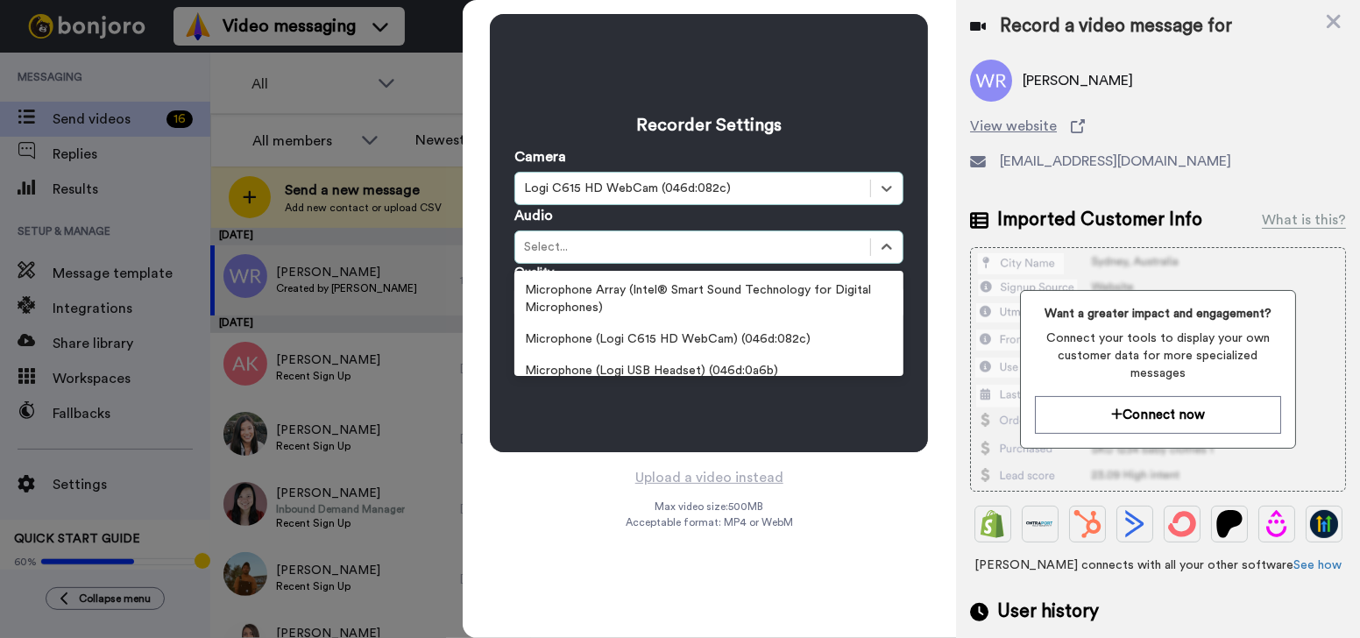
scroll to position [108, 0]
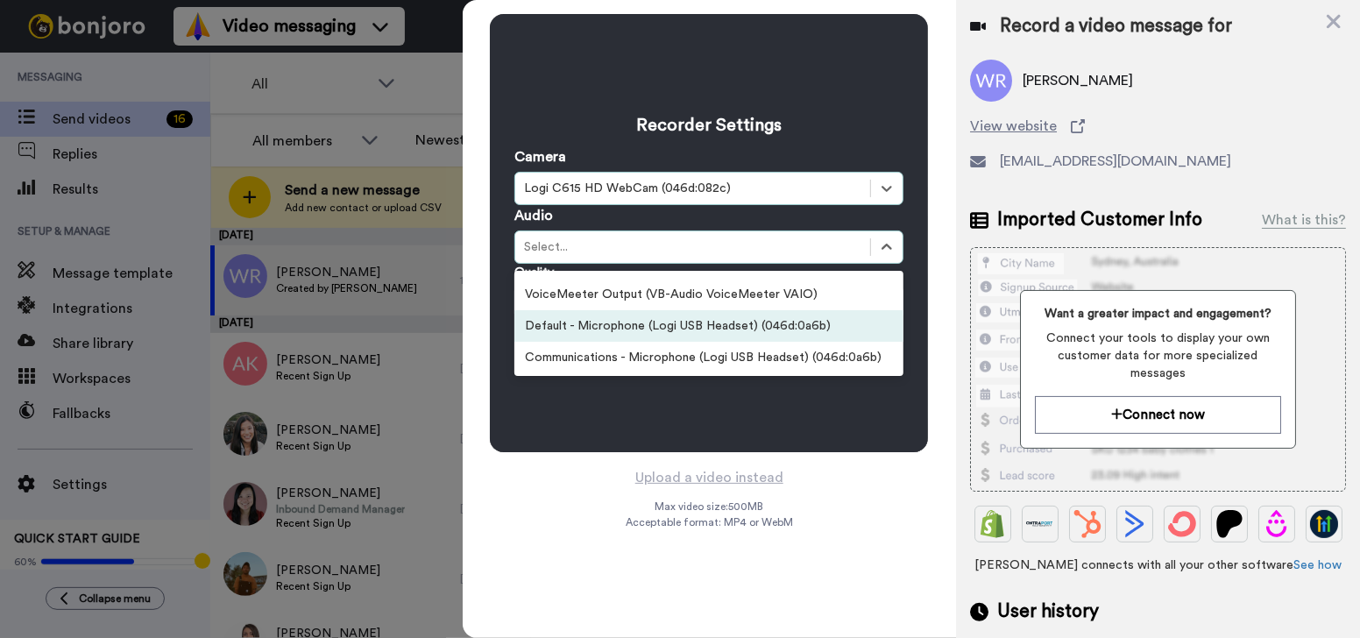
click at [747, 325] on div "Default - Microphone (Logi USB Headset) (046d:0a6b)" at bounding box center [708, 326] width 389 height 32
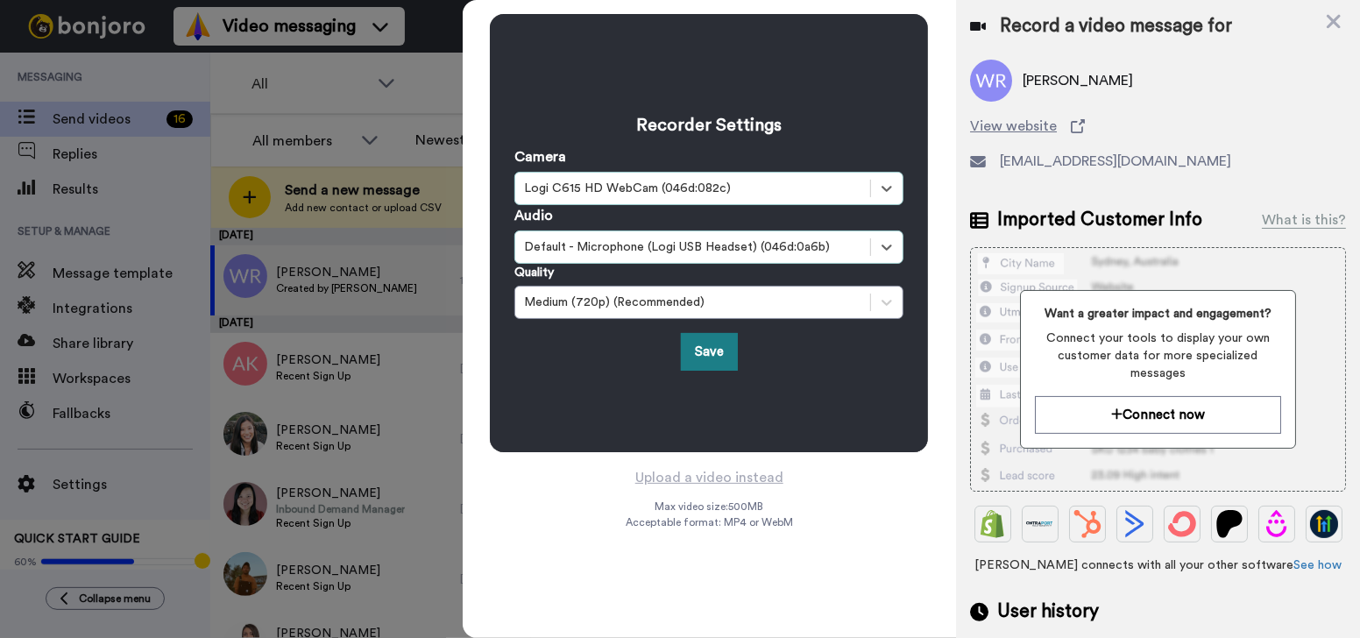
click at [706, 349] on button "Save" at bounding box center [709, 352] width 57 height 38
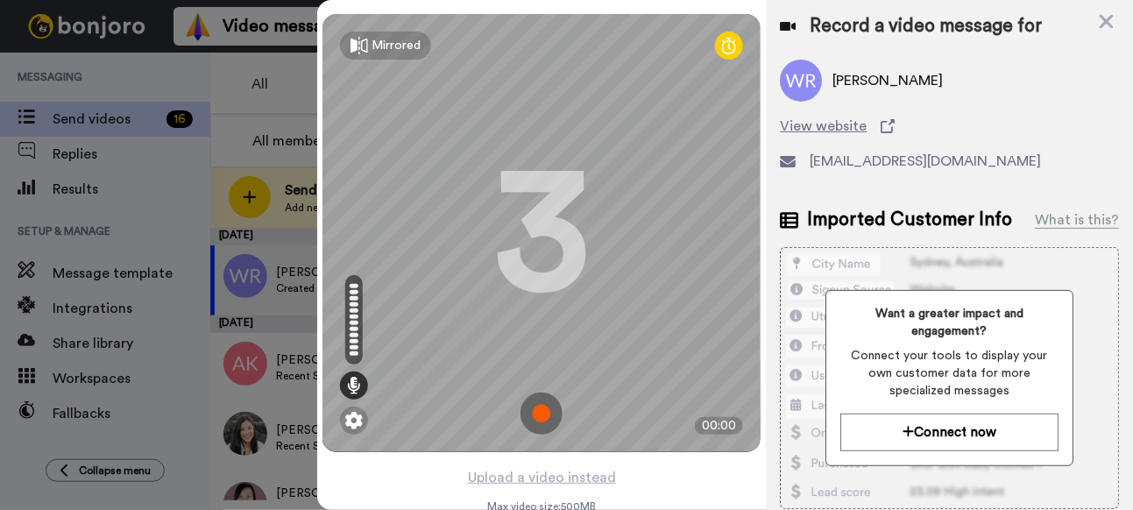
click at [527, 408] on img at bounding box center [542, 414] width 42 height 42
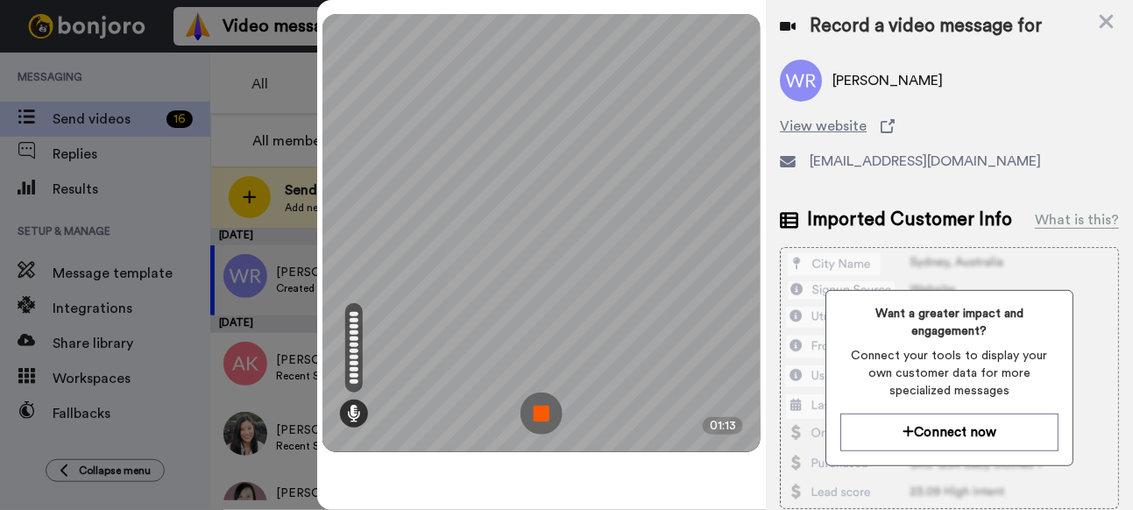
click at [535, 407] on img at bounding box center [542, 414] width 42 height 42
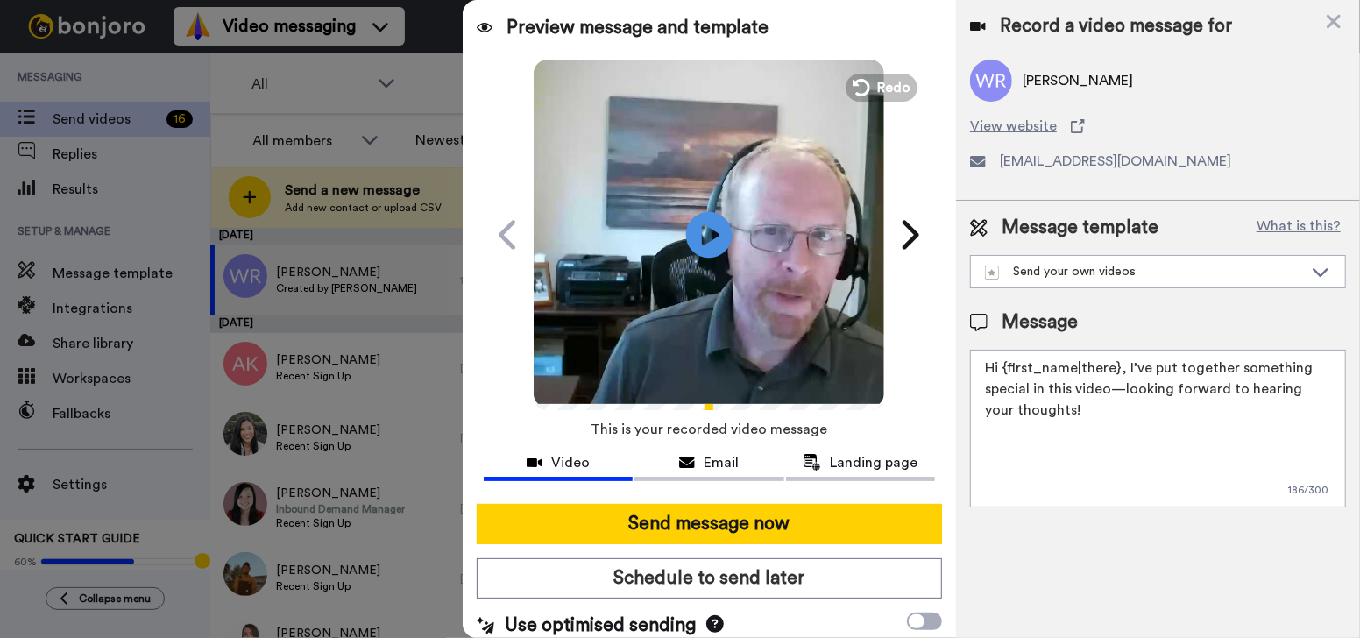
click at [700, 232] on icon "Play/Pause" at bounding box center [709, 234] width 46 height 83
click at [1062, 416] on textarea "Hi {first_name|there}, I’ve put together something special in this video—lookin…" at bounding box center [1158, 429] width 376 height 158
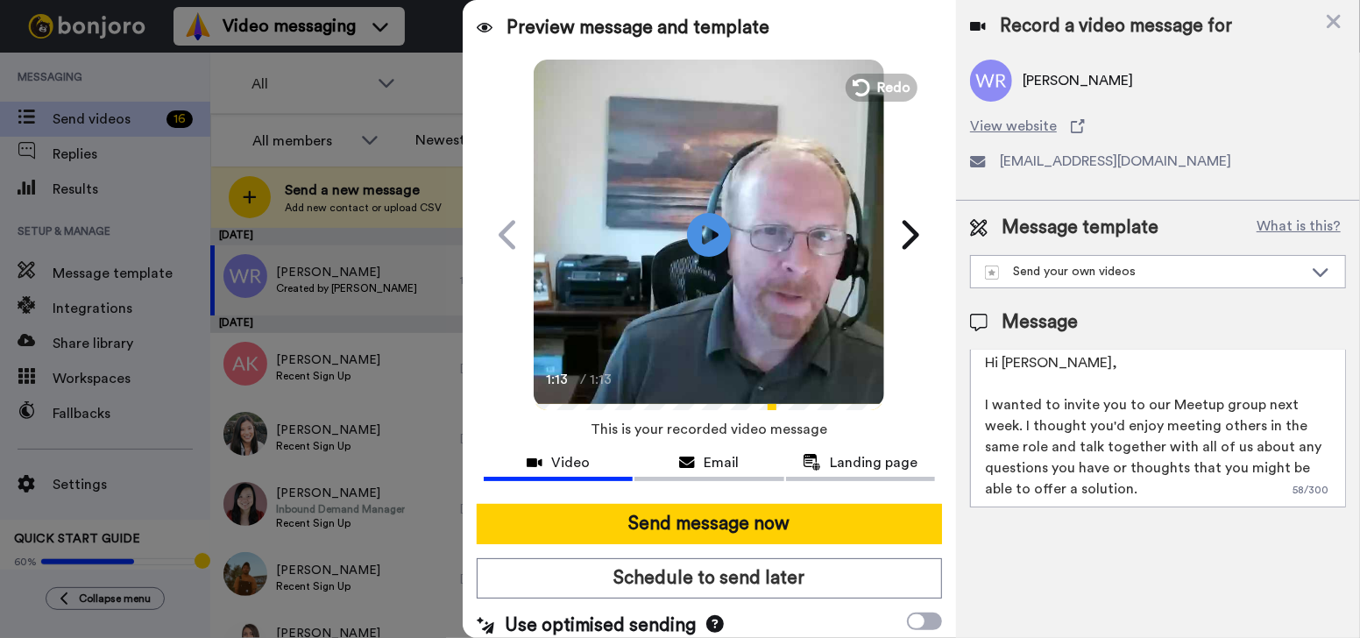
scroll to position [36, 0]
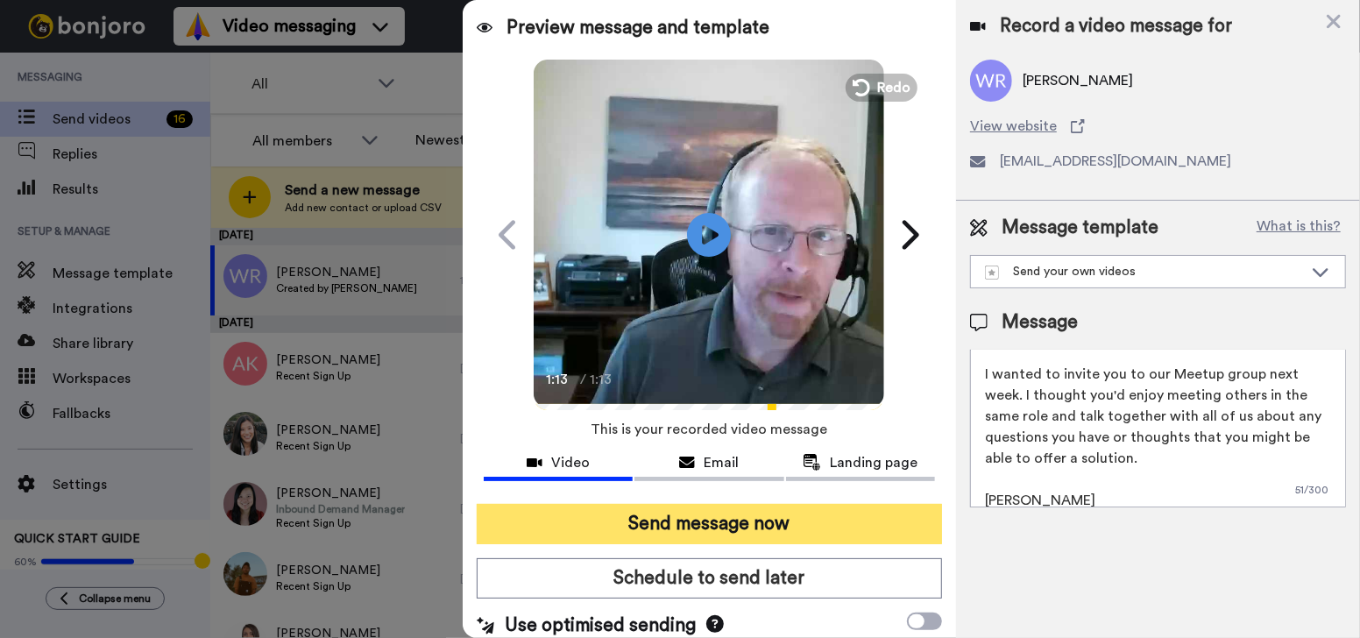
type textarea "Hi William, I wanted to invite you to our Meetup group next week. I thought you…"
click at [663, 516] on button "Send message now" at bounding box center [709, 524] width 465 height 40
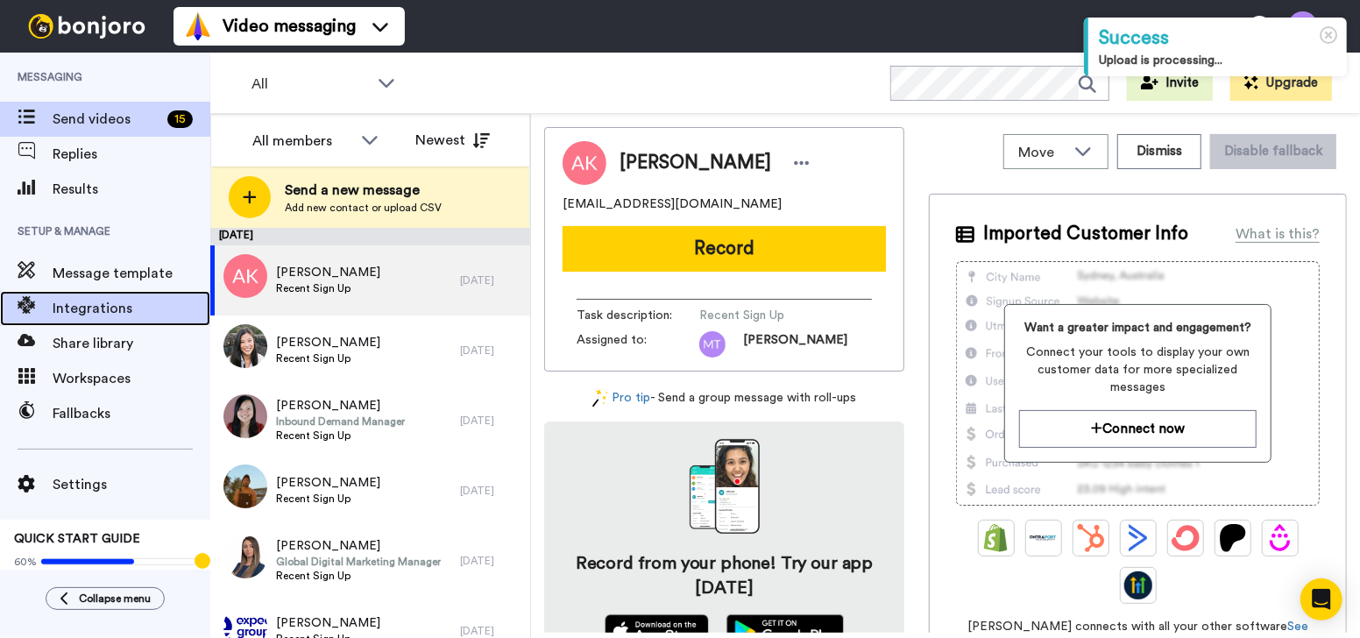
click at [51, 300] on span at bounding box center [26, 309] width 53 height 18
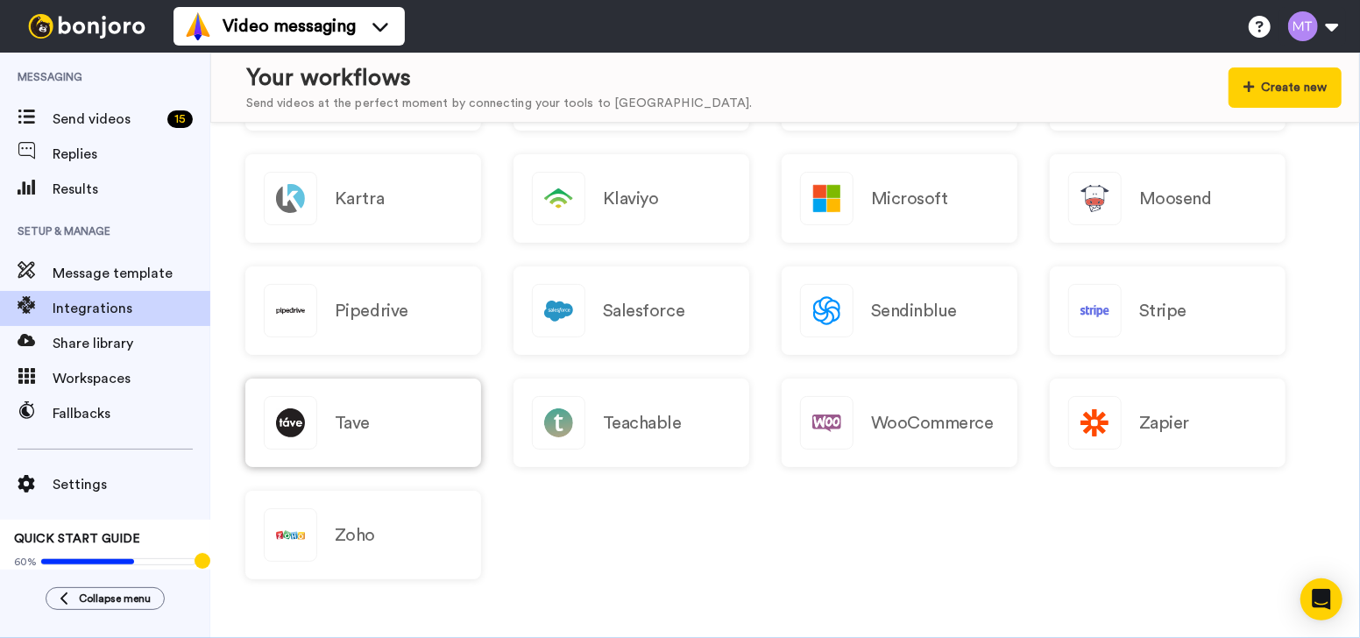
scroll to position [1733, 0]
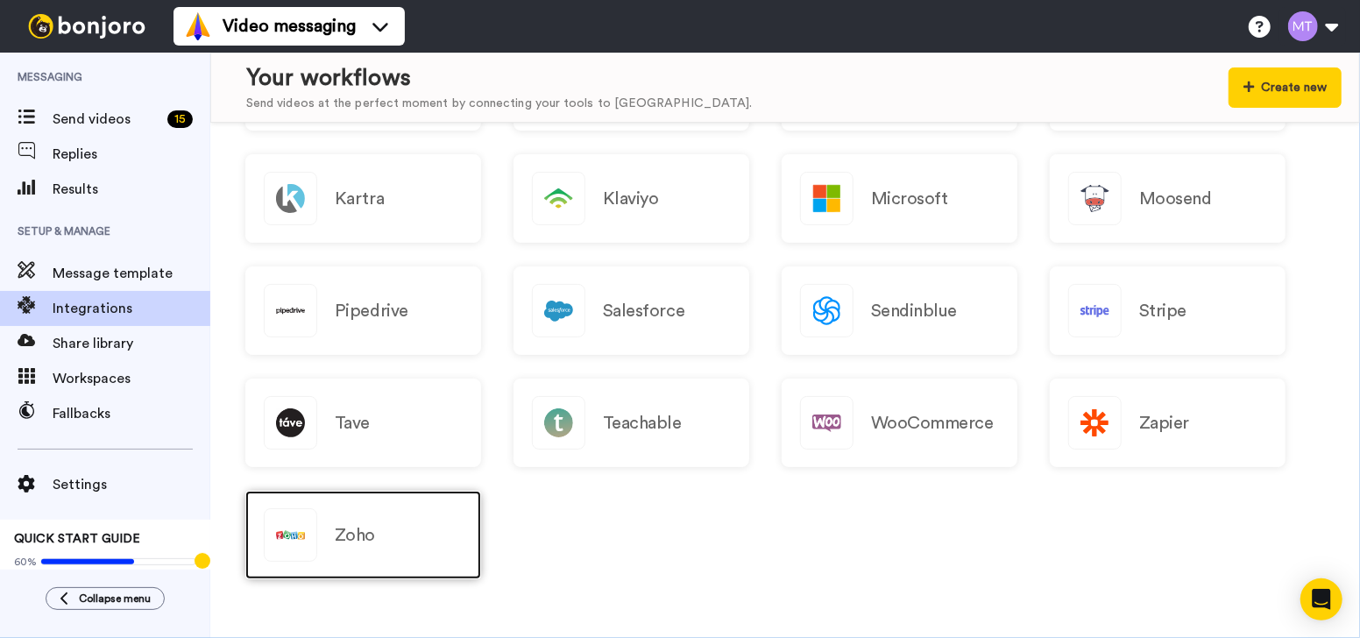
click at [399, 531] on div "Zoho" at bounding box center [363, 535] width 236 height 89
